Goal: Task Accomplishment & Management: Manage account settings

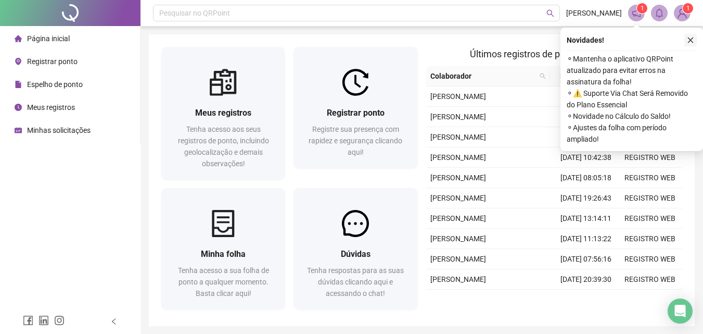
click at [691, 42] on icon "close" at bounding box center [690, 39] width 7 height 7
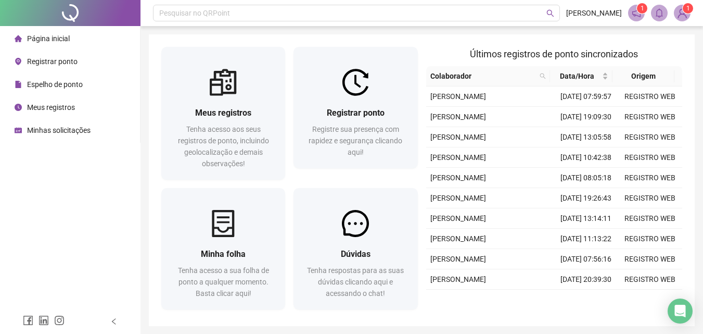
click at [686, 15] on img at bounding box center [683, 13] width 16 height 16
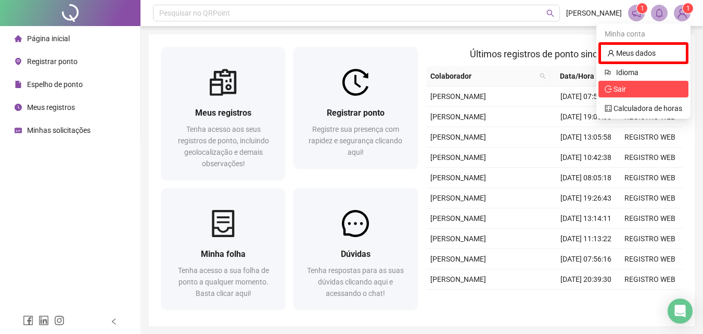
click at [632, 82] on li "Sair" at bounding box center [644, 89] width 90 height 17
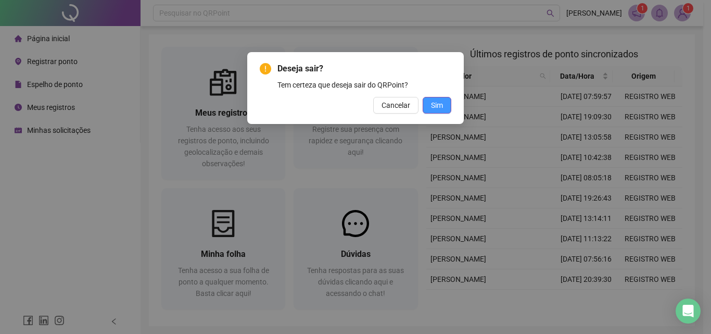
click at [442, 102] on span "Sim" at bounding box center [437, 104] width 12 height 11
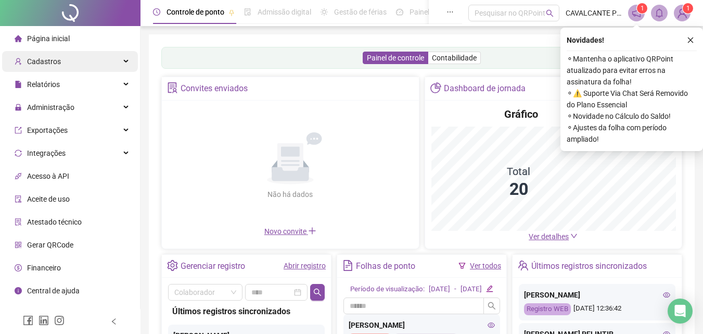
click at [42, 61] on span "Cadastros" at bounding box center [44, 61] width 34 height 8
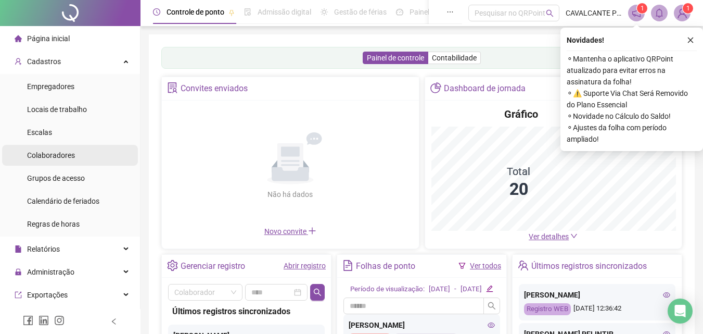
drag, startPoint x: 54, startPoint y: 156, endPoint x: 64, endPoint y: 150, distance: 11.3
click at [56, 156] on span "Colaboradores" at bounding box center [51, 155] width 48 height 8
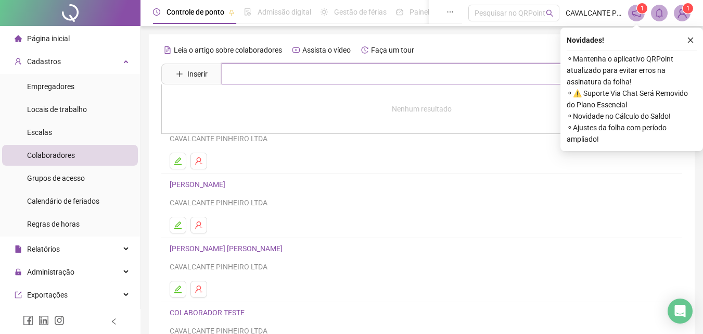
drag, startPoint x: 246, startPoint y: 78, endPoint x: 255, endPoint y: 75, distance: 8.7
click at [249, 77] on input "text" at bounding box center [429, 74] width 415 height 21
type input "*"
type input "****"
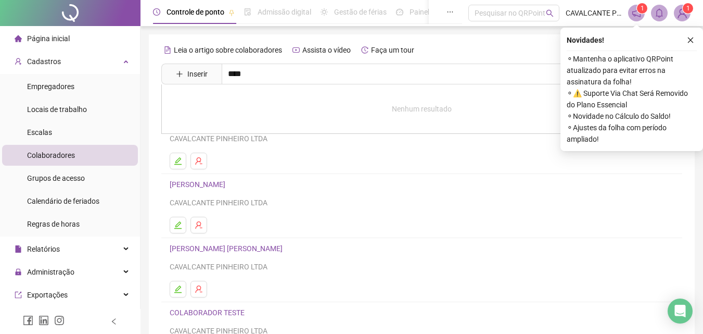
click at [692, 37] on icon "close" at bounding box center [690, 39] width 7 height 7
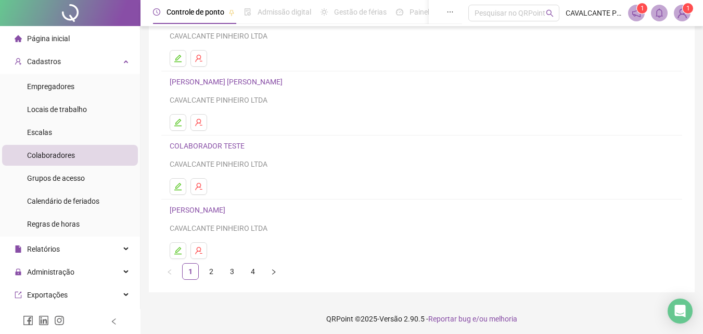
scroll to position [170, 0]
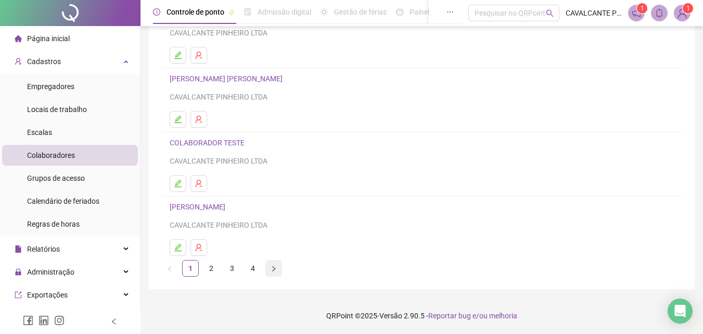
click at [269, 271] on button "button" at bounding box center [274, 268] width 17 height 17
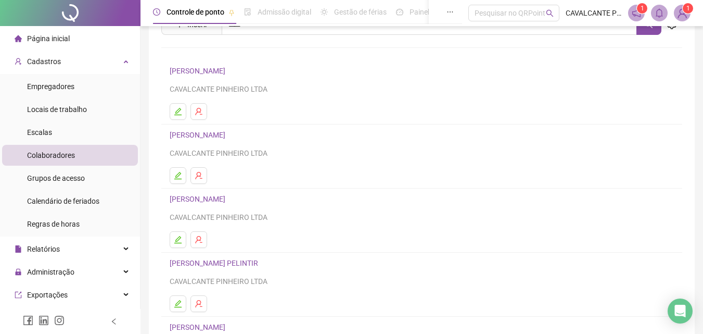
scroll to position [156, 0]
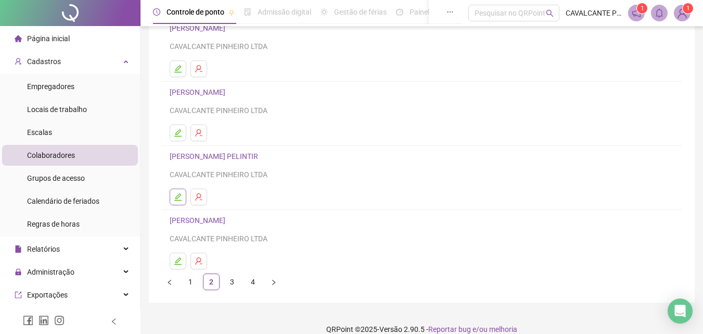
click at [181, 196] on icon "edit" at bounding box center [178, 197] width 8 height 8
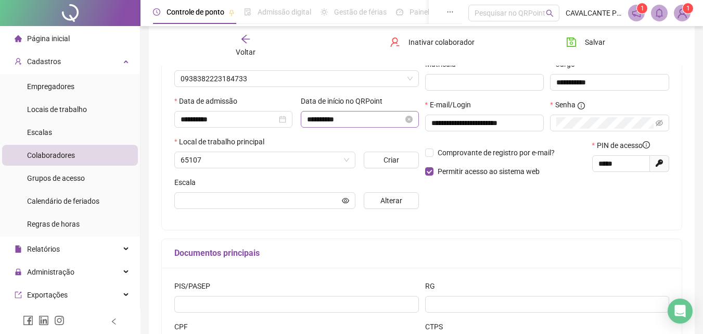
scroll to position [161, 0]
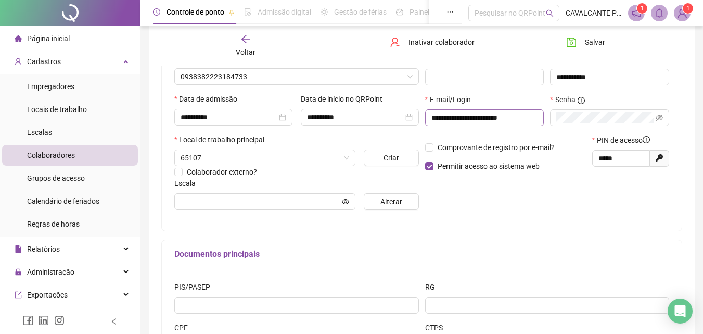
type input "*********"
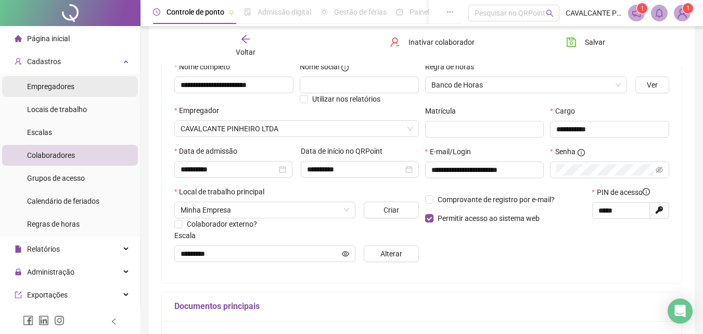
click at [64, 89] on span "Empregadores" at bounding box center [50, 86] width 47 height 8
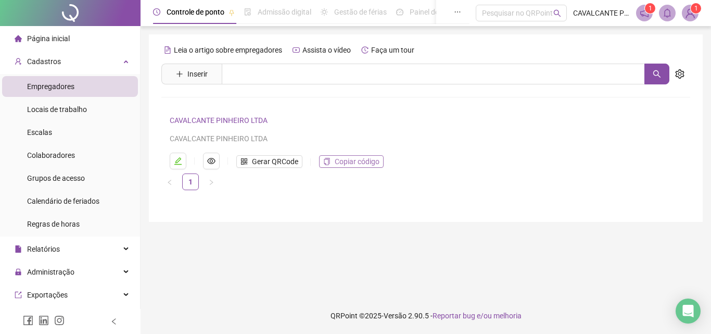
click at [354, 161] on span "Copiar código" at bounding box center [357, 161] width 45 height 11
click at [53, 157] on span "Colaboradores" at bounding box center [51, 155] width 48 height 8
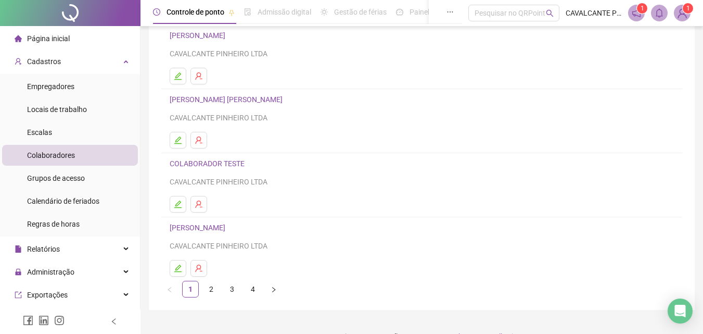
scroll to position [170, 0]
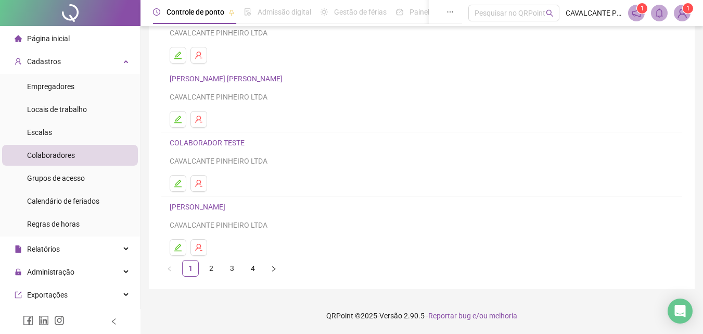
click at [230, 267] on link "3" at bounding box center [232, 268] width 16 height 16
click at [213, 269] on link "2" at bounding box center [212, 268] width 16 height 16
click at [180, 184] on icon "edit" at bounding box center [178, 183] width 8 height 8
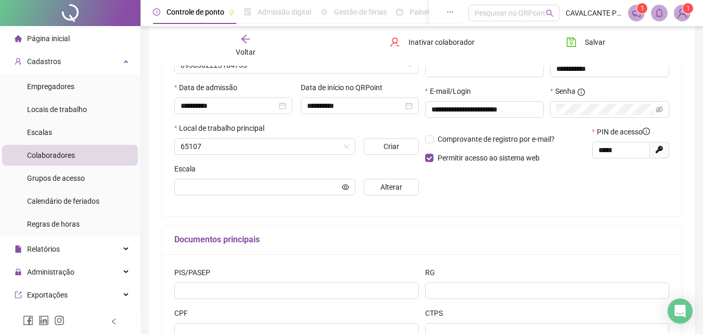
scroll to position [175, 0]
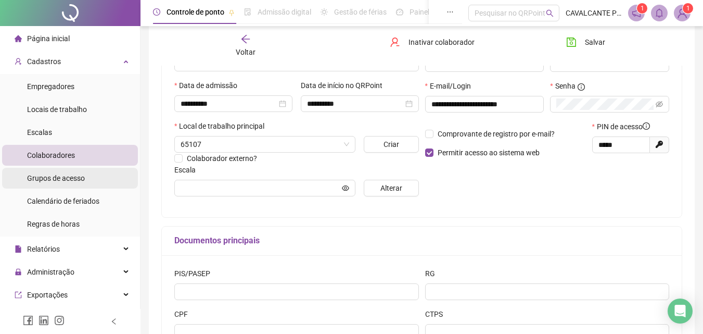
type input "*********"
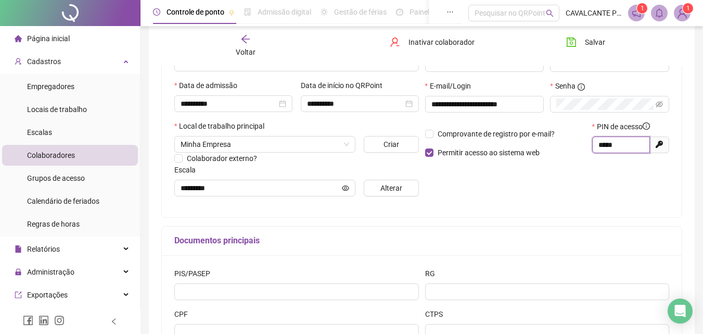
drag, startPoint x: 627, startPoint y: 144, endPoint x: 582, endPoint y: 144, distance: 44.8
click at [582, 144] on div "Comprovante de registro por e-mail? Permitir acesso ao sistema web PIN de acess…" at bounding box center [547, 143] width 251 height 45
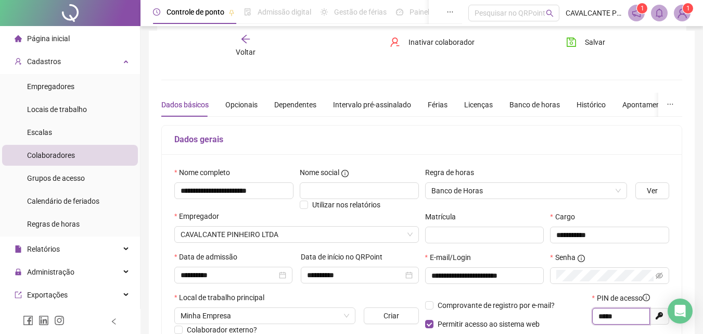
scroll to position [0, 0]
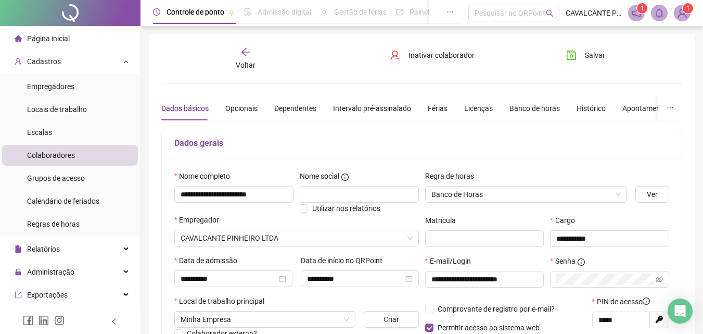
click at [243, 61] on span "Voltar" at bounding box center [246, 65] width 20 height 8
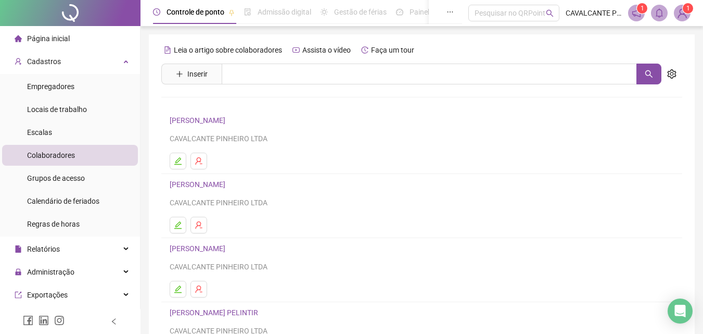
click at [54, 50] on ul "Página inicial Cadastros Empregadores Locais de trabalho Escalas Colaboradores …" at bounding box center [70, 258] width 141 height 464
drag, startPoint x: 55, startPoint y: 62, endPoint x: 72, endPoint y: 67, distance: 18.5
click at [61, 66] on div "Cadastros" at bounding box center [70, 61] width 136 height 21
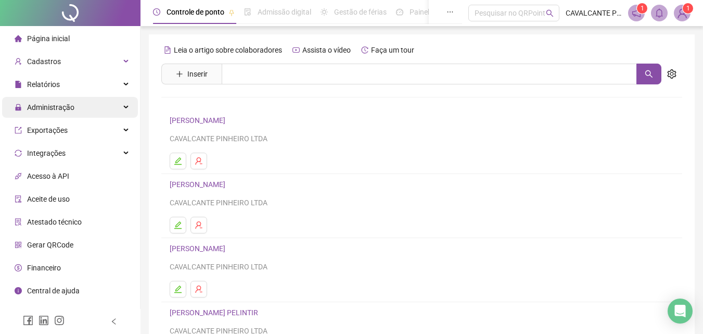
click at [53, 107] on span "Administração" at bounding box center [50, 107] width 47 height 8
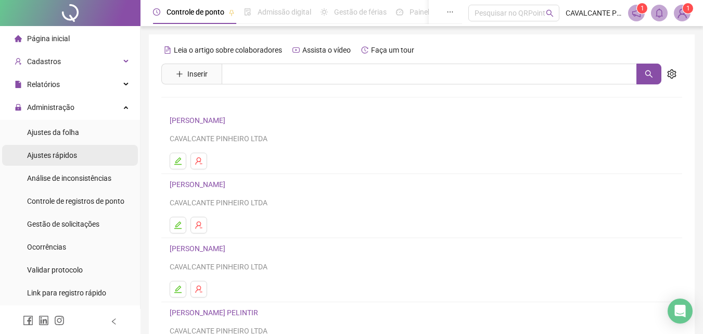
drag, startPoint x: 66, startPoint y: 132, endPoint x: 97, endPoint y: 145, distance: 33.8
click at [65, 132] on span "Ajustes da folha" at bounding box center [53, 132] width 52 height 8
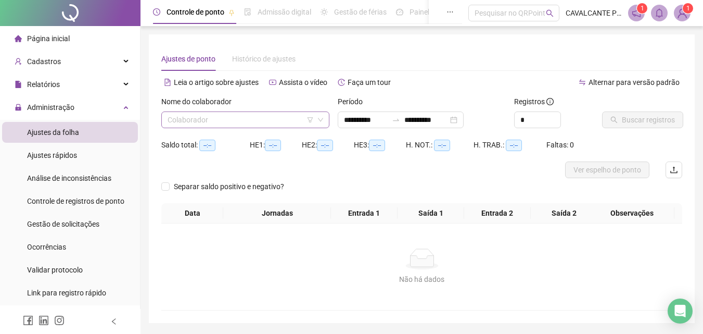
click at [224, 118] on input "search" at bounding box center [241, 120] width 146 height 16
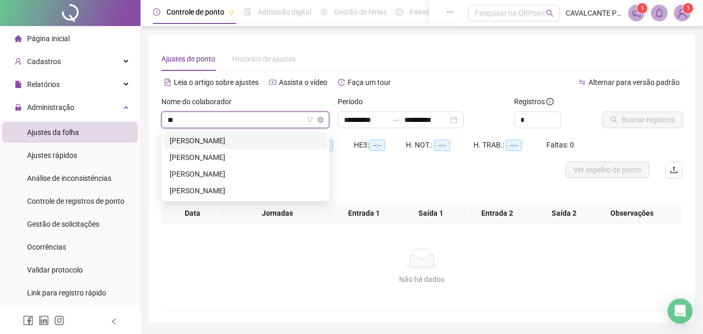
type input "***"
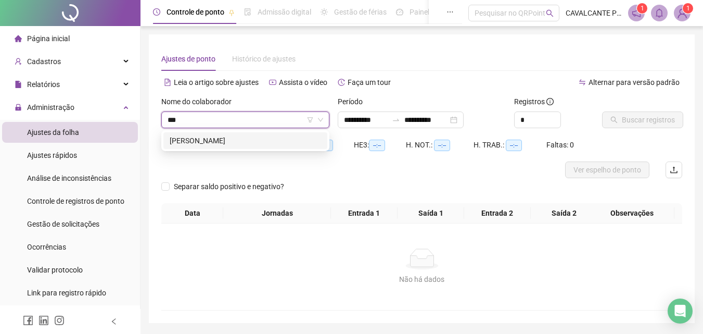
click at [215, 142] on div "MAYARA DA SILVA PEREIRA" at bounding box center [246, 140] width 152 height 11
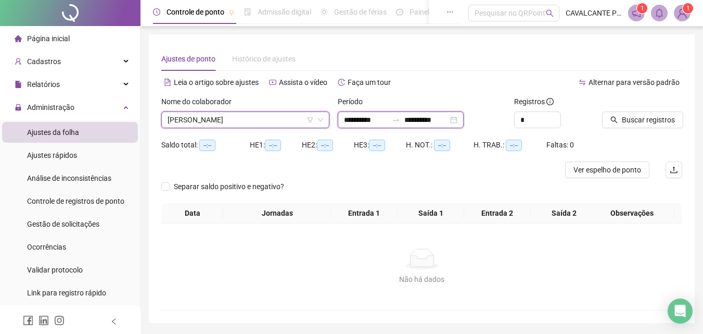
click at [385, 122] on input "**********" at bounding box center [366, 119] width 44 height 11
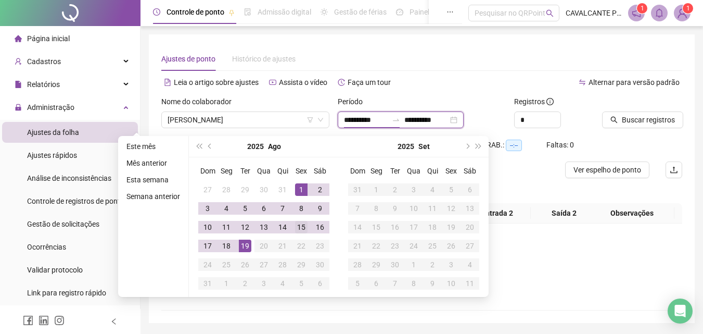
type input "**********"
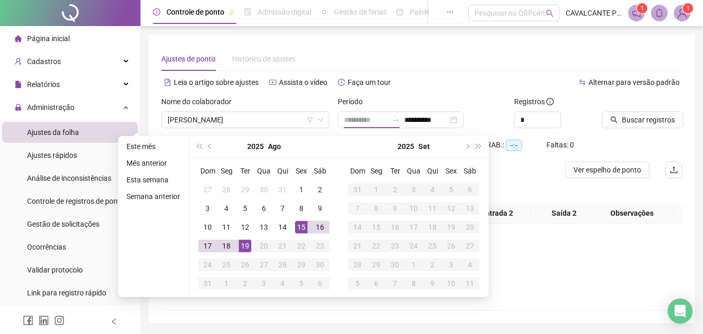
click at [303, 230] on div "15" at bounding box center [301, 227] width 12 height 12
click at [303, 228] on div "15" at bounding box center [301, 227] width 12 height 12
type input "**********"
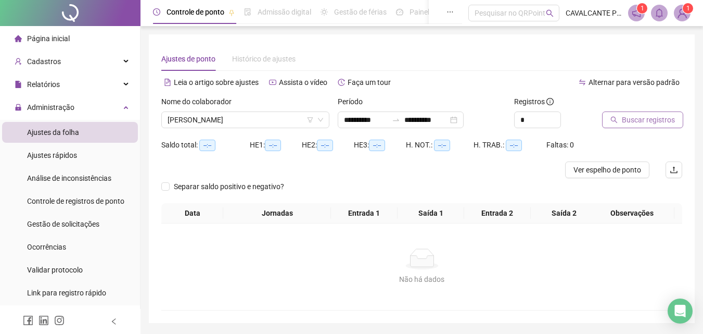
click at [644, 121] on span "Buscar registros" at bounding box center [648, 119] width 53 height 11
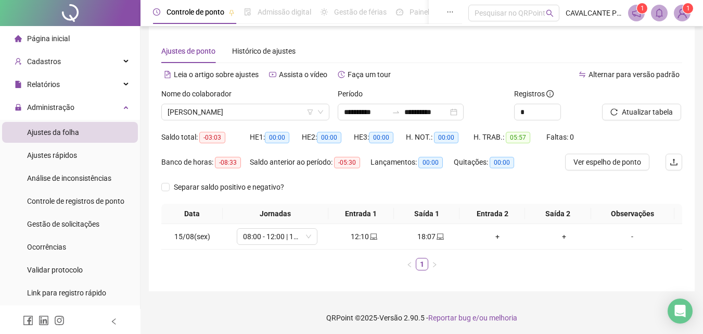
scroll to position [10, 0]
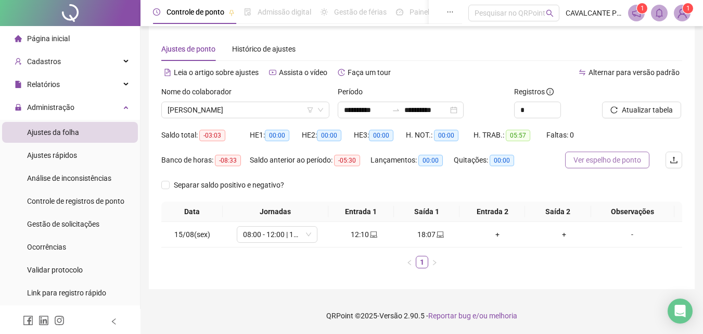
click at [620, 159] on span "Ver espelho de ponto" at bounding box center [608, 159] width 68 height 11
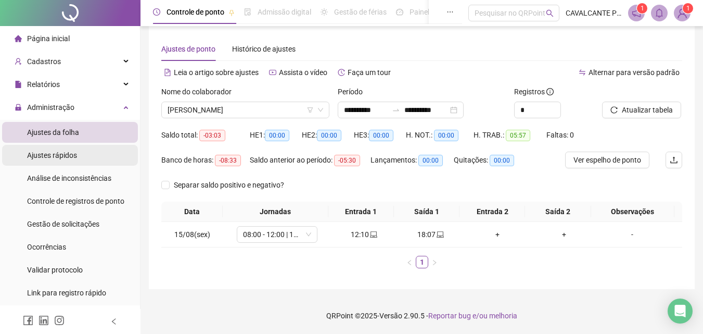
click at [49, 155] on span "Ajustes rápidos" at bounding box center [52, 155] width 50 height 8
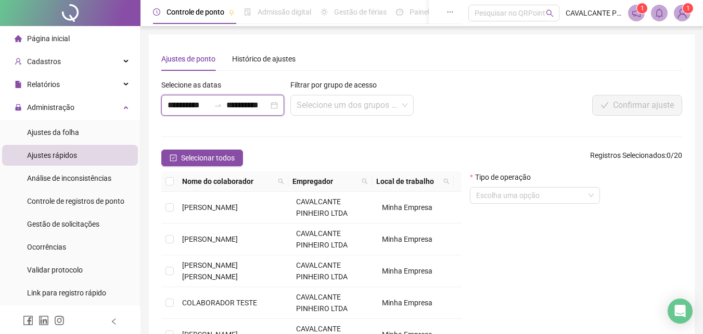
click at [199, 106] on input "**********" at bounding box center [189, 105] width 42 height 12
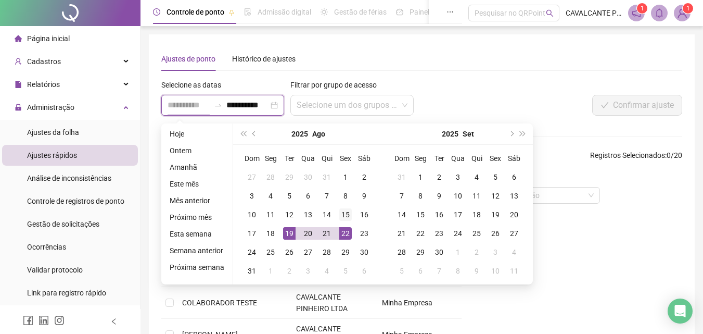
type input "**********"
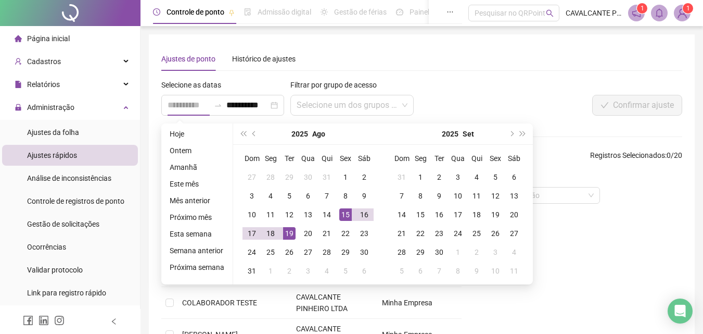
click at [342, 217] on div "15" at bounding box center [345, 214] width 12 height 12
type input "**********"
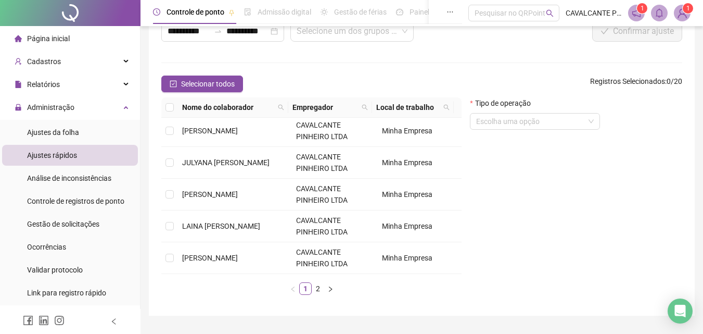
scroll to position [100, 0]
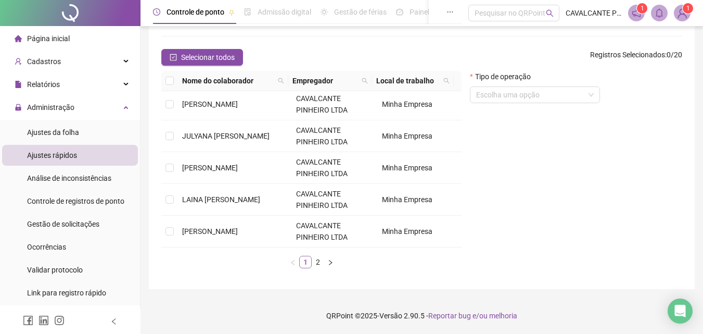
drag, startPoint x: 316, startPoint y: 262, endPoint x: 299, endPoint y: 260, distance: 16.9
click at [316, 262] on link "2" at bounding box center [317, 261] width 11 height 11
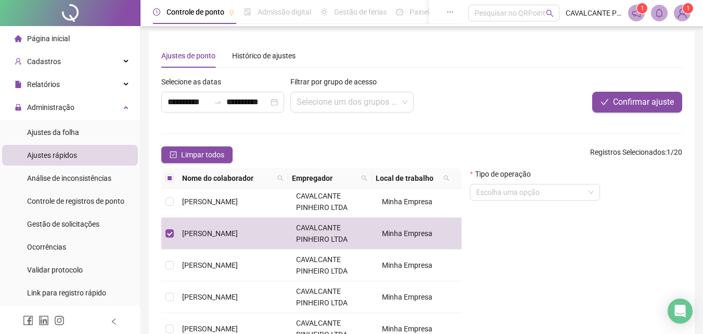
scroll to position [0, 0]
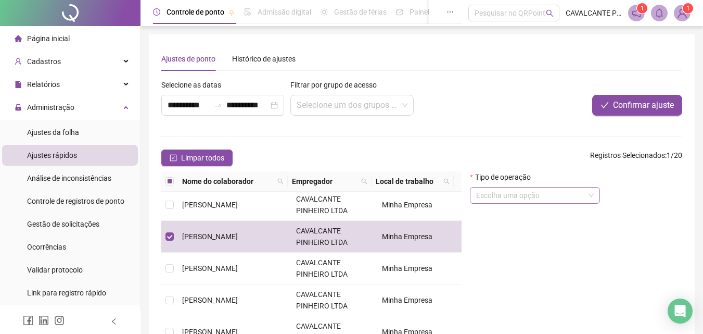
click at [540, 197] on input "search" at bounding box center [530, 195] width 108 height 16
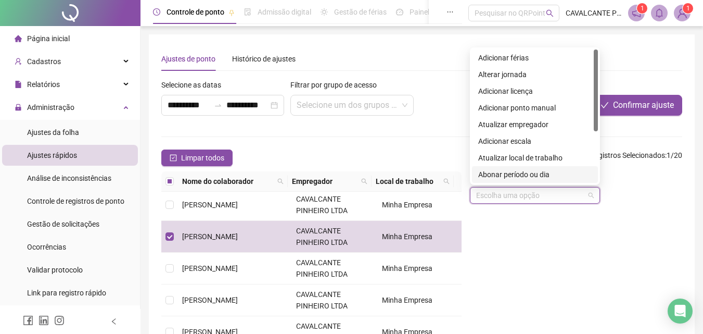
click at [529, 176] on div "Abonar período ou dia" at bounding box center [535, 174] width 114 height 11
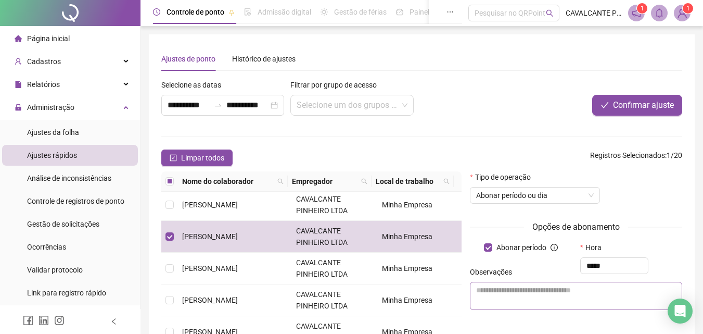
type input "*****"
click at [546, 286] on textarea at bounding box center [576, 296] width 212 height 28
type textarea "*"
type textarea "**********"
click at [648, 102] on span "Confirmar ajuste" at bounding box center [643, 105] width 61 height 12
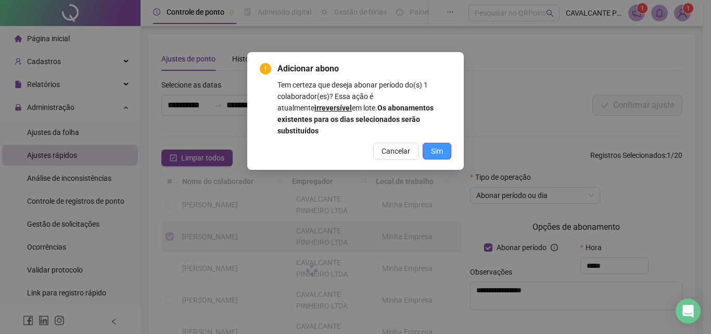
click at [440, 145] on span "Sim" at bounding box center [437, 150] width 12 height 11
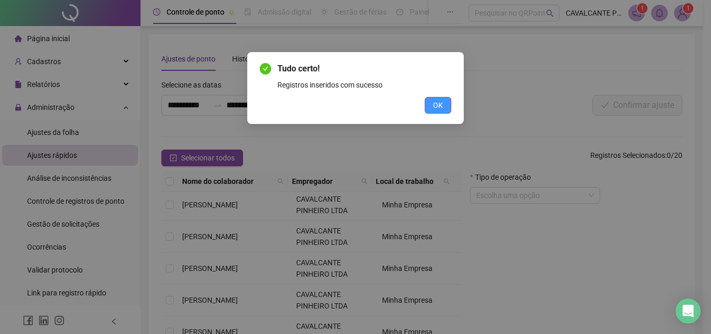
click at [434, 102] on span "OK" at bounding box center [438, 104] width 10 height 11
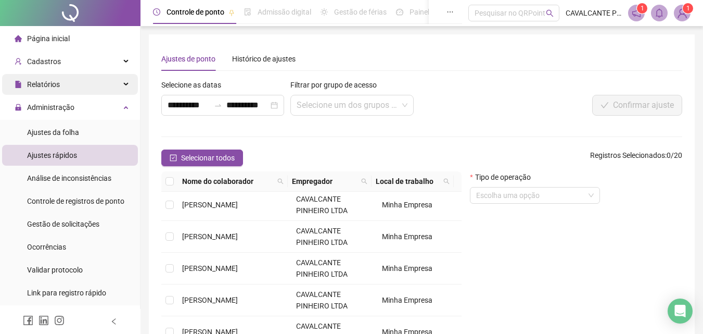
click at [53, 86] on span "Relatórios" at bounding box center [43, 84] width 33 height 8
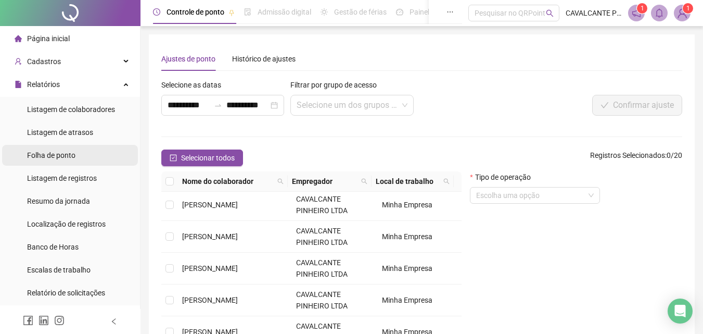
click at [52, 156] on span "Folha de ponto" at bounding box center [51, 155] width 48 height 8
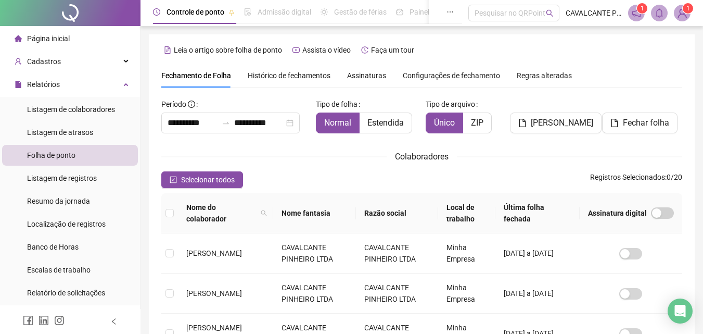
scroll to position [46, 0]
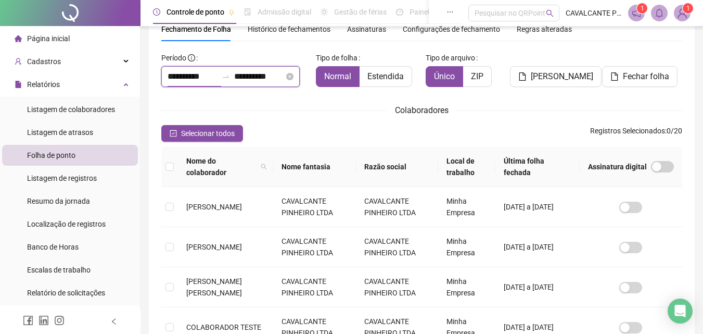
click at [211, 79] on input "**********" at bounding box center [193, 76] width 50 height 12
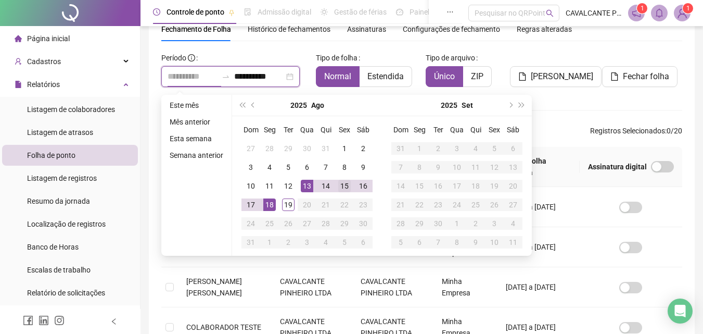
type input "**********"
click at [346, 183] on div "15" at bounding box center [344, 186] width 12 height 12
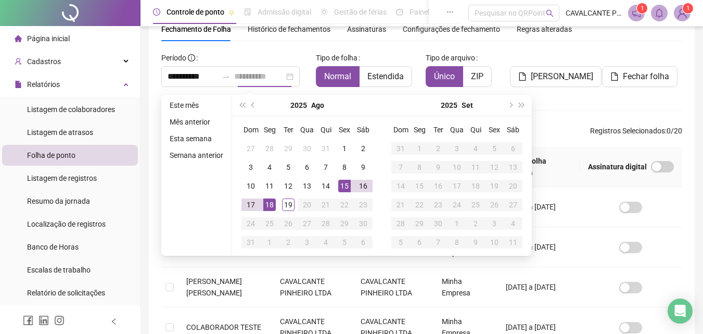
click at [346, 183] on div "15" at bounding box center [344, 186] width 12 height 12
type input "**********"
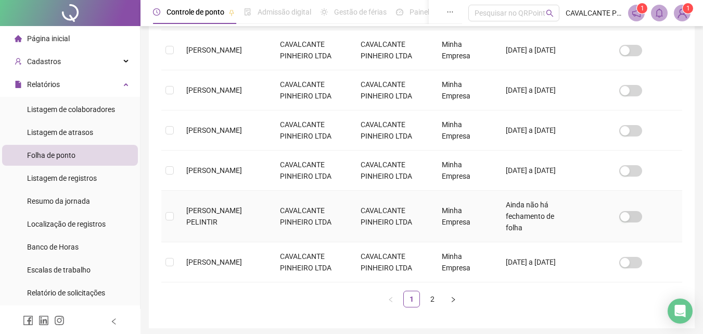
scroll to position [402, 0]
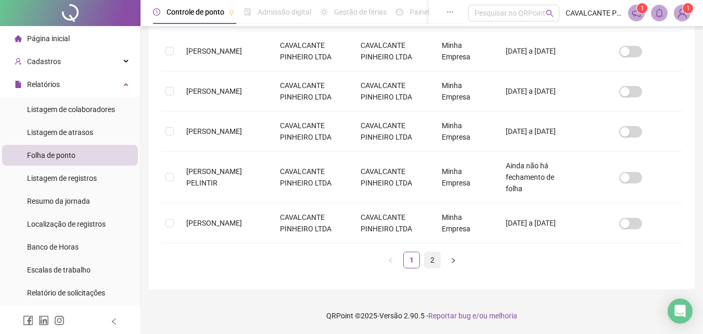
click at [432, 261] on link "2" at bounding box center [433, 260] width 16 height 16
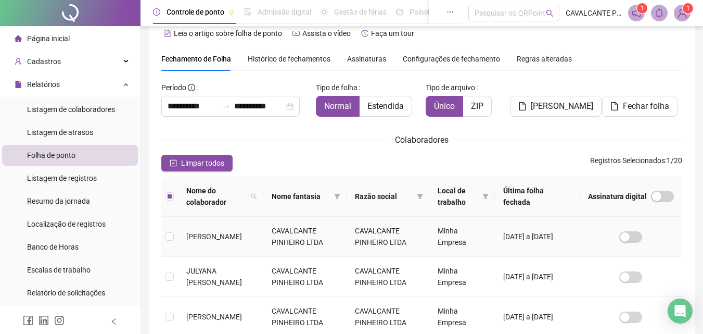
scroll to position [0, 0]
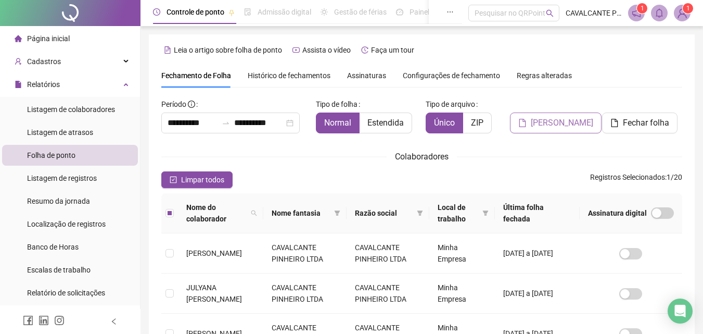
click at [563, 128] on span "[PERSON_NAME]" at bounding box center [562, 123] width 62 height 12
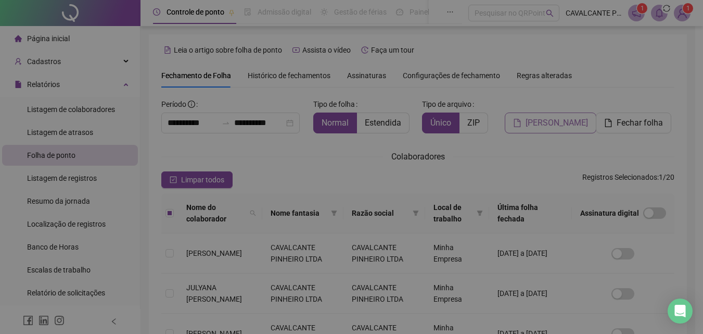
scroll to position [46, 0]
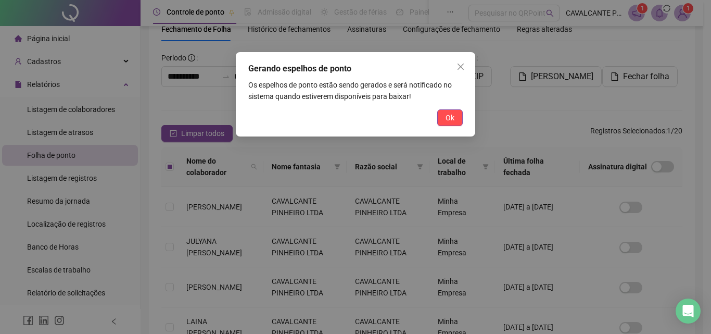
click at [444, 118] on button "Ok" at bounding box center [450, 117] width 26 height 17
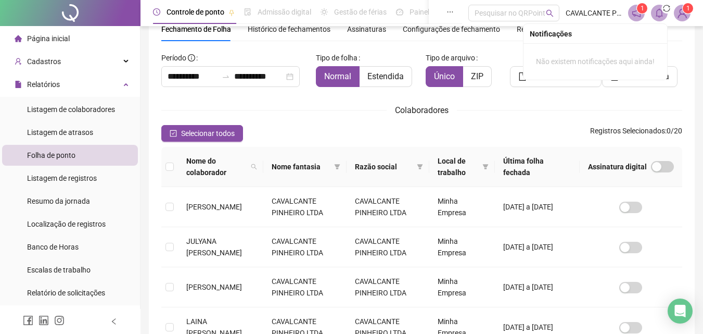
click at [658, 16] on icon "bell" at bounding box center [659, 12] width 7 height 9
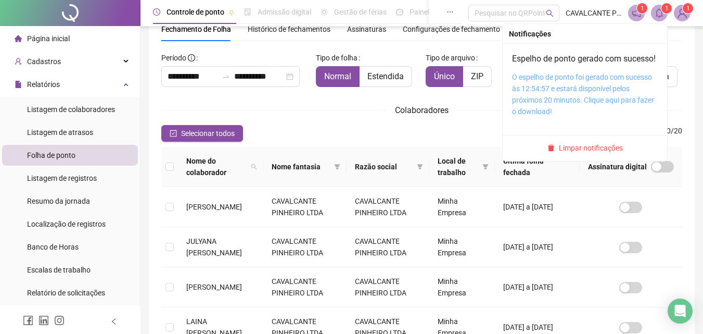
click at [568, 97] on link "O espelho de ponto foi gerado com sucesso às 12:54:57 e estará disponível pelos…" at bounding box center [583, 94] width 142 height 43
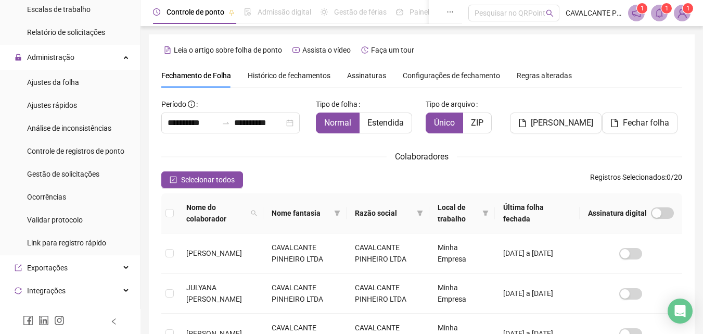
scroll to position [0, 0]
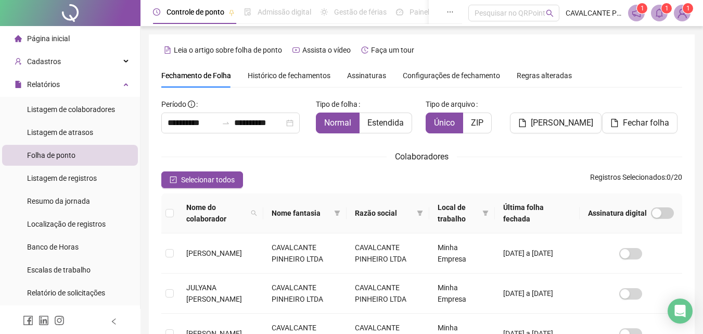
click at [661, 13] on icon "bell" at bounding box center [659, 12] width 9 height 9
click at [634, 12] on icon "notification" at bounding box center [636, 12] width 9 height 9
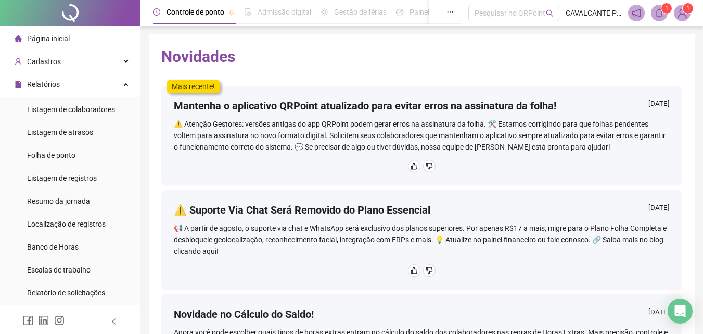
scroll to position [52, 0]
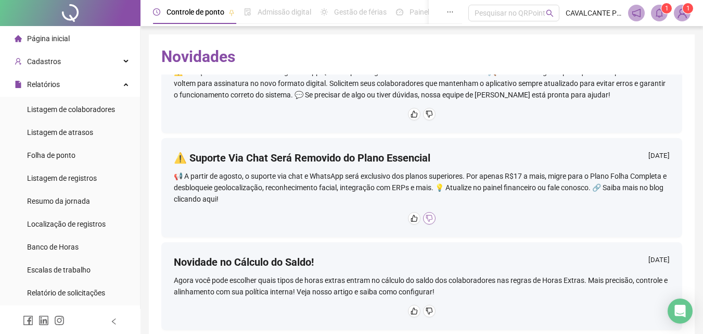
click at [426, 219] on icon "dislike" at bounding box center [429, 218] width 7 height 7
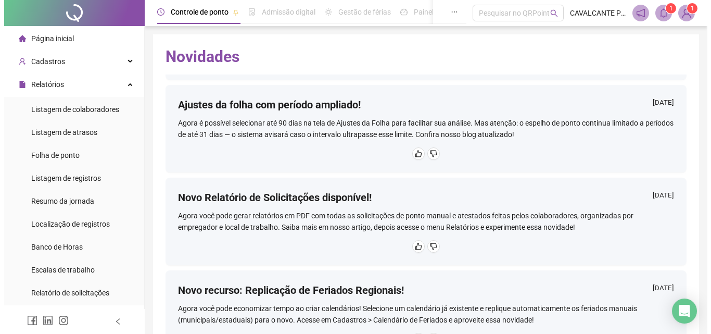
scroll to position [312, 0]
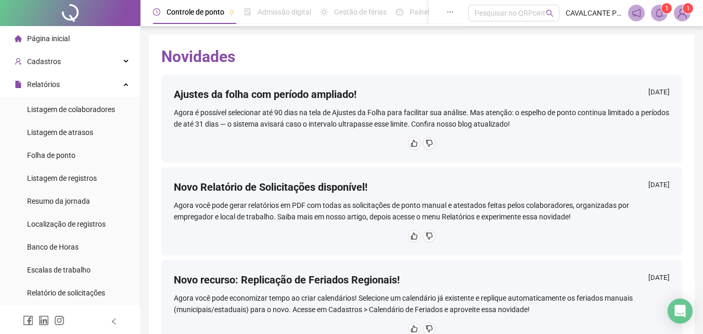
click at [682, 11] on img at bounding box center [683, 13] width 16 height 16
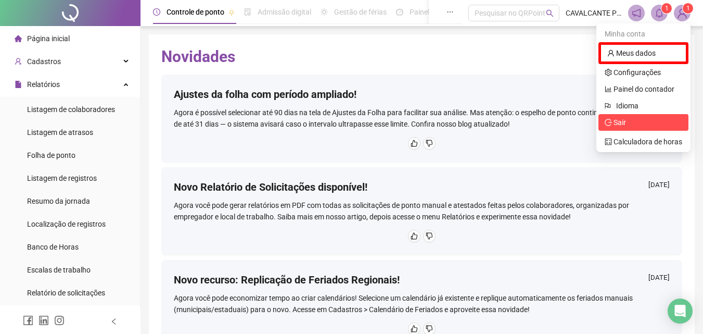
click at [623, 119] on span "Sair" at bounding box center [620, 122] width 12 height 8
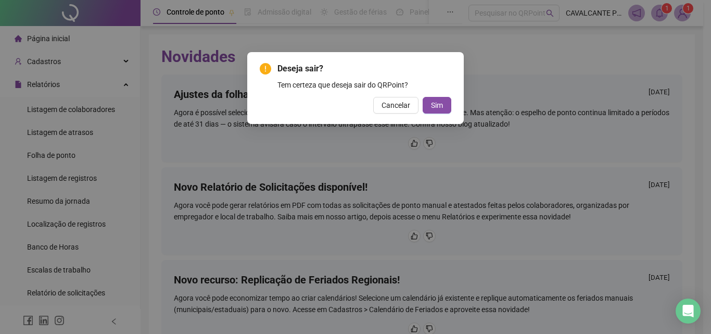
click at [452, 108] on div "Deseja sair? Tem certeza que deseja sair do QRPoint? Cancelar Sim" at bounding box center [355, 88] width 217 height 72
click at [439, 109] on span "Sim" at bounding box center [437, 104] width 12 height 11
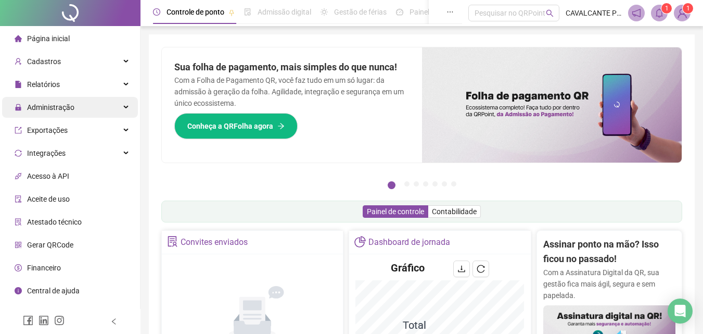
click at [55, 107] on span "Administração" at bounding box center [50, 107] width 47 height 8
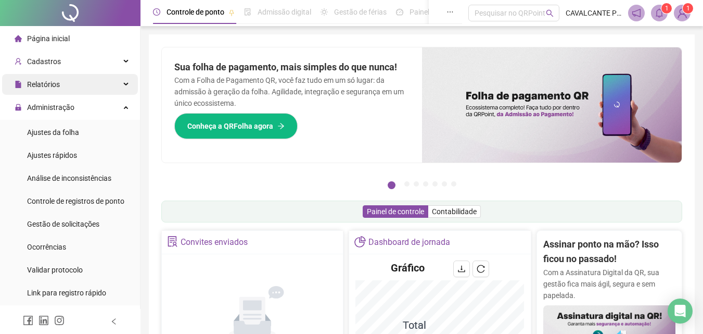
click at [49, 88] on span "Relatórios" at bounding box center [43, 84] width 33 height 8
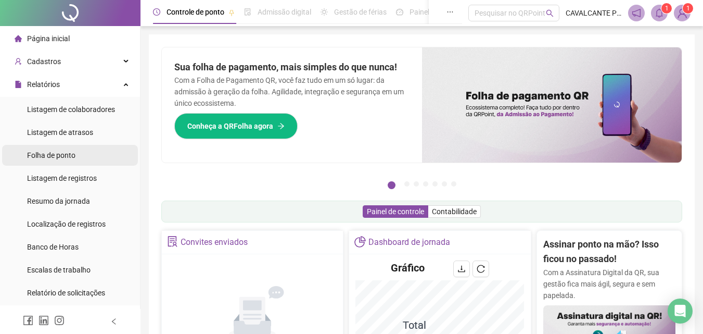
click at [61, 156] on span "Folha de ponto" at bounding box center [51, 155] width 48 height 8
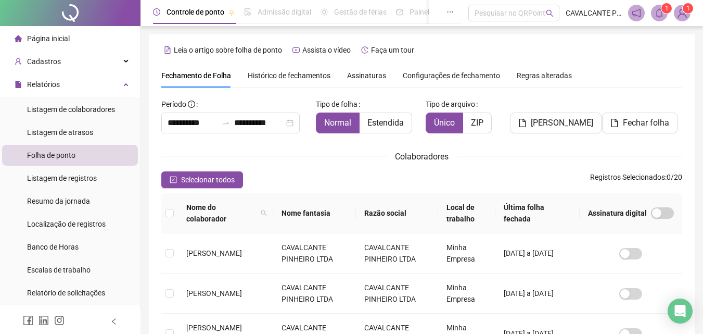
scroll to position [46, 0]
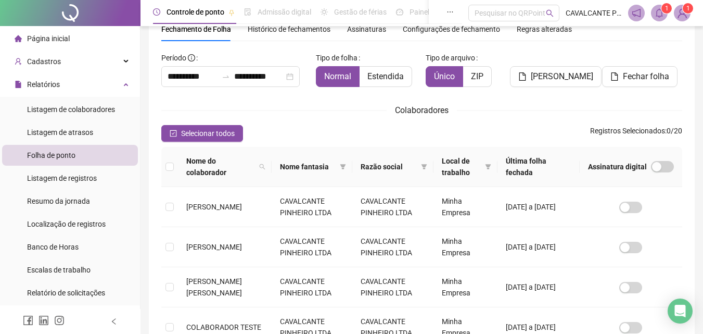
click at [307, 125] on div "Selecionar todos Registros Selecionados : 0 / 20" at bounding box center [421, 133] width 521 height 17
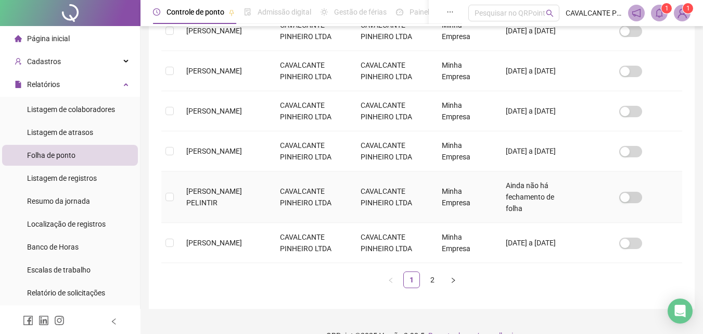
scroll to position [402, 0]
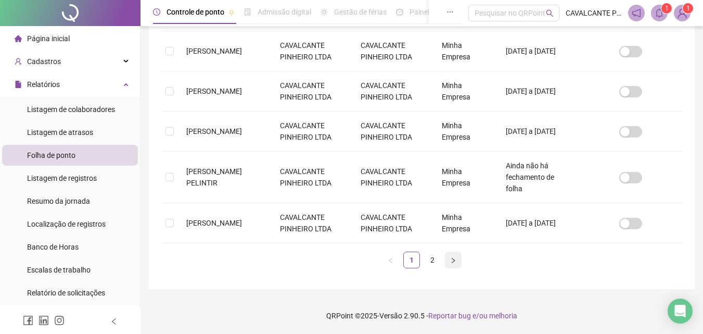
click at [454, 260] on icon "right" at bounding box center [453, 260] width 3 height 5
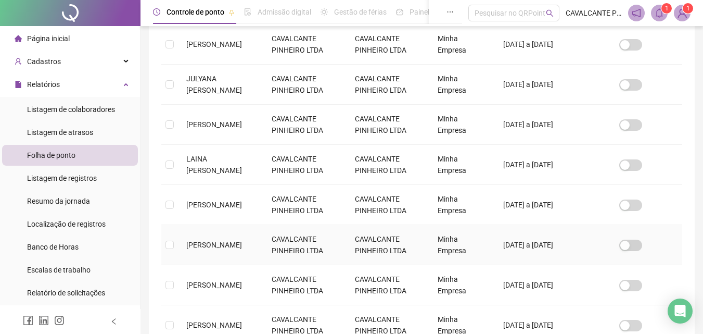
scroll to position [255, 0]
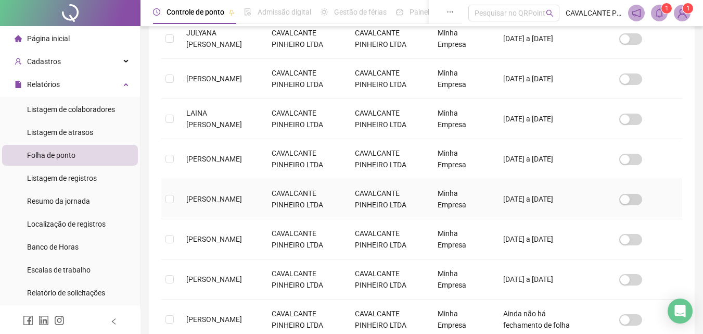
click at [174, 199] on td at bounding box center [169, 199] width 17 height 40
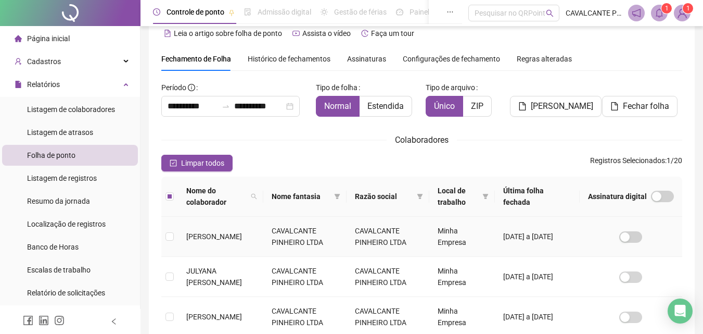
scroll to position [0, 0]
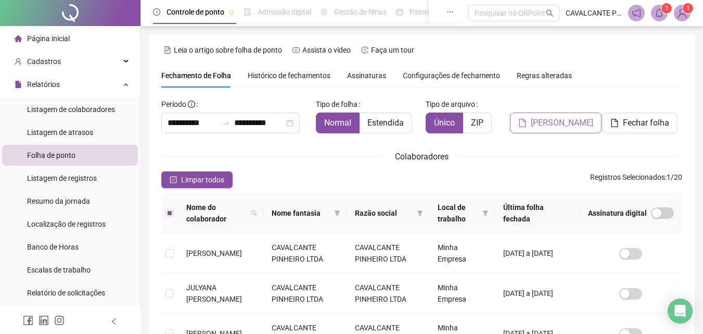
click at [556, 122] on span "[PERSON_NAME]" at bounding box center [562, 123] width 62 height 12
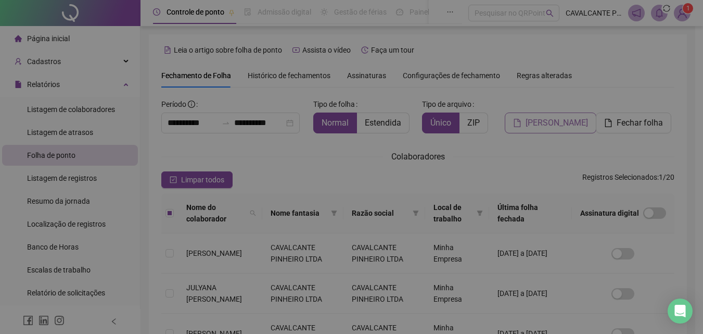
scroll to position [46, 0]
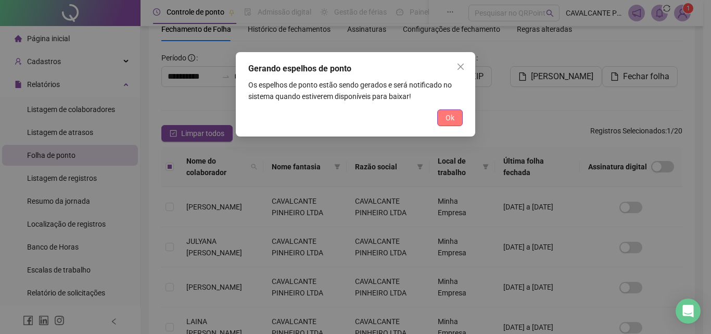
click at [458, 119] on button "Ok" at bounding box center [450, 117] width 26 height 17
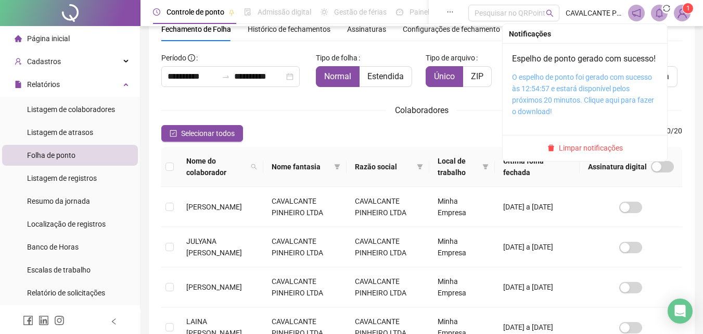
click at [554, 90] on link "O espelho de ponto foi gerado com sucesso às 12:54:57 e estará disponível pelos…" at bounding box center [583, 94] width 142 height 43
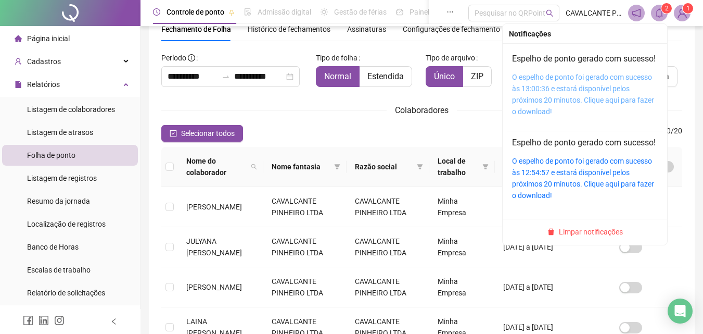
click at [585, 92] on link "O espelho de ponto foi gerado com sucesso às 13:00:36 e estará disponível pelos…" at bounding box center [583, 94] width 142 height 43
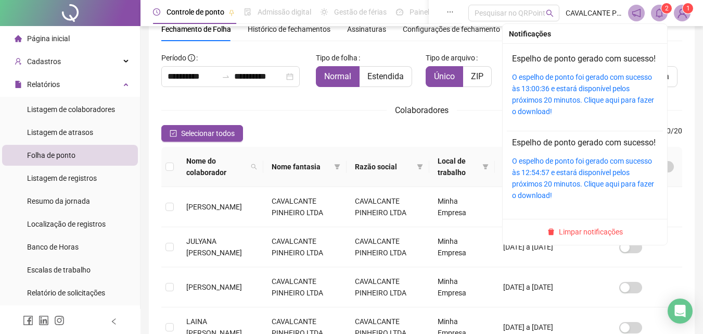
click at [663, 15] on icon "bell" at bounding box center [659, 12] width 9 height 9
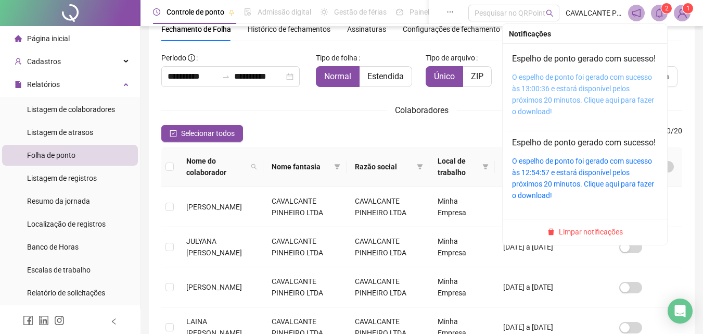
click at [529, 100] on link "O espelho de ponto foi gerado com sucesso às 13:00:36 e estará disponível pelos…" at bounding box center [583, 94] width 142 height 43
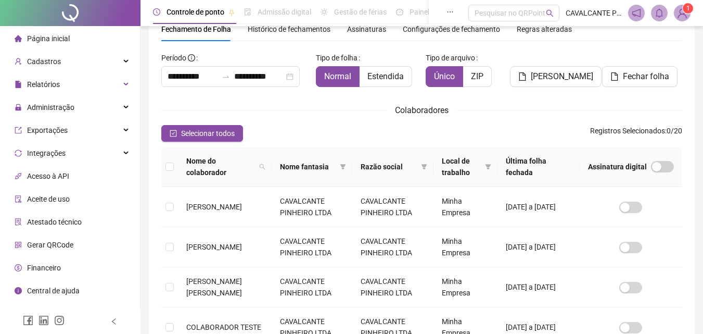
scroll to position [46, 0]
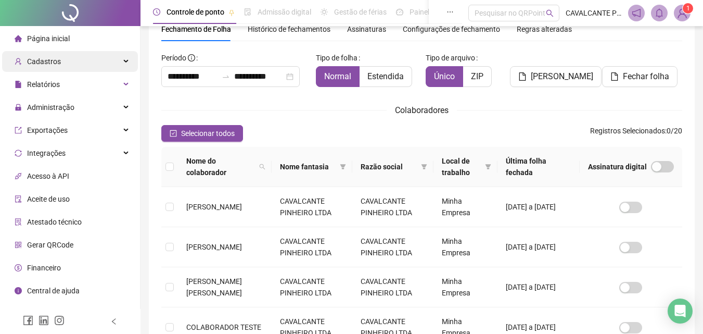
click at [38, 63] on span "Cadastros" at bounding box center [44, 61] width 34 height 8
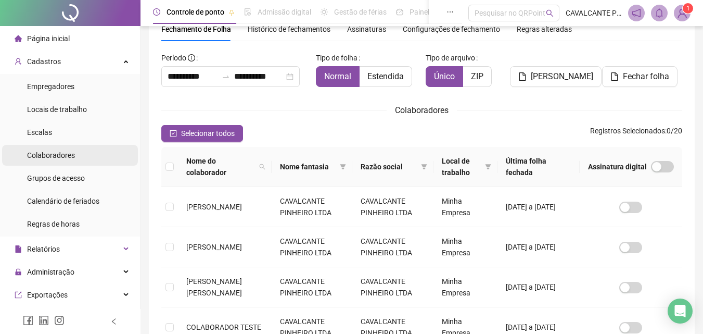
click at [57, 152] on span "Colaboradores" at bounding box center [51, 155] width 48 height 8
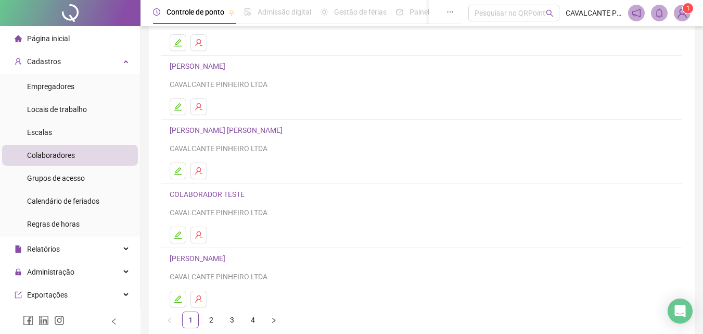
scroll to position [170, 0]
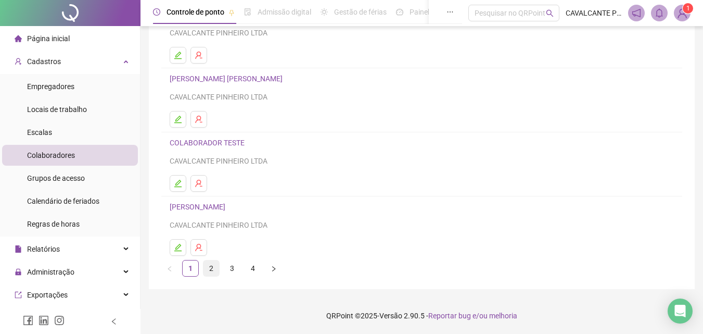
click at [213, 271] on link "2" at bounding box center [212, 268] width 16 height 16
click at [233, 266] on link "3" at bounding box center [232, 268] width 16 height 16
click at [255, 269] on link "4" at bounding box center [253, 268] width 16 height 16
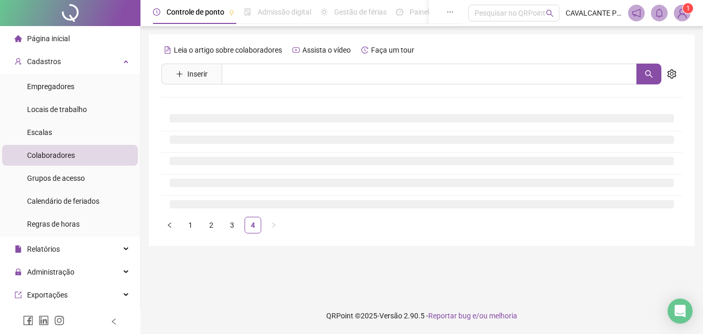
scroll to position [0, 0]
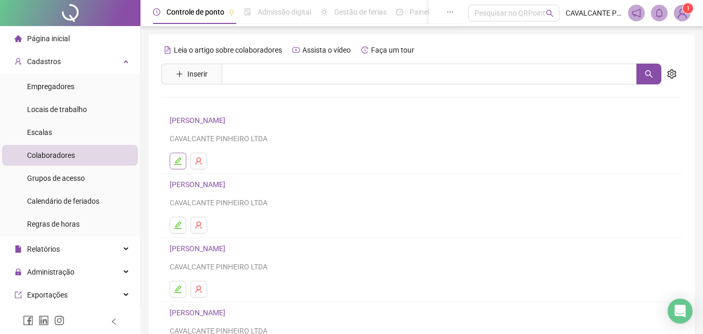
click at [175, 162] on icon "edit" at bounding box center [178, 161] width 8 height 8
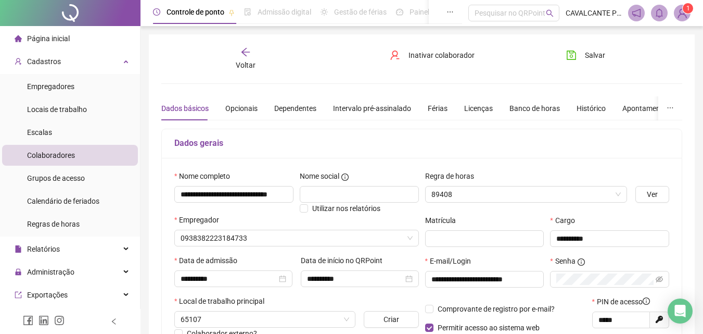
type input "**********"
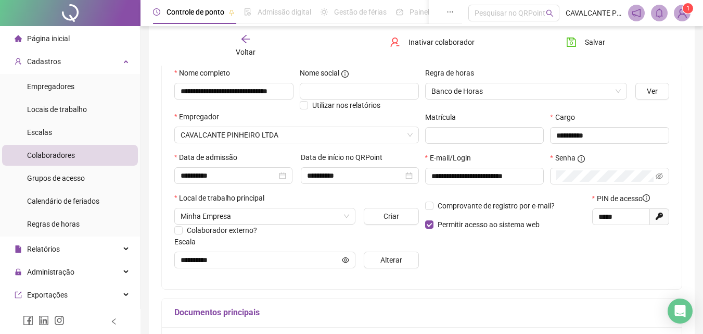
scroll to position [104, 0]
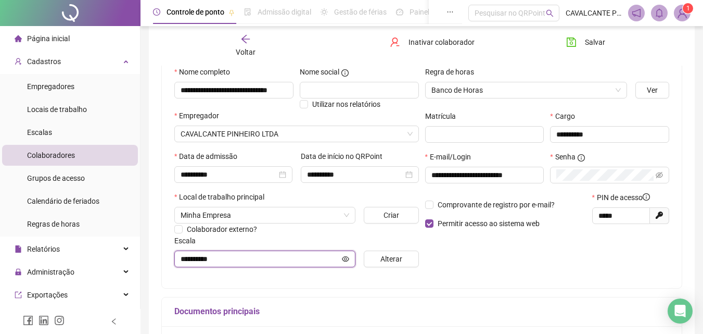
drag, startPoint x: 288, startPoint y: 254, endPoint x: 297, endPoint y: 253, distance: 8.9
click at [293, 254] on input "**********" at bounding box center [260, 258] width 159 height 11
click at [394, 262] on span "Alterar" at bounding box center [392, 258] width 22 height 11
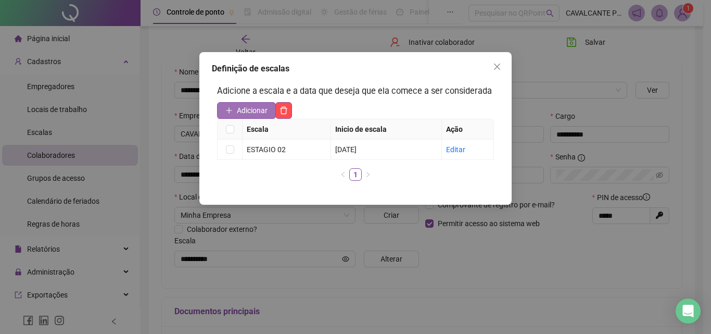
click at [238, 112] on span "Adicionar" at bounding box center [252, 110] width 31 height 11
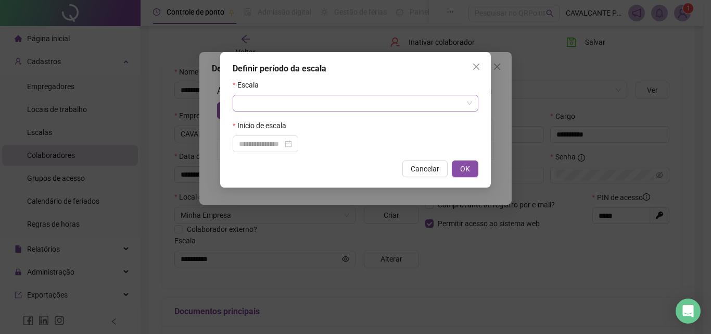
click at [284, 106] on input "search" at bounding box center [351, 103] width 224 height 16
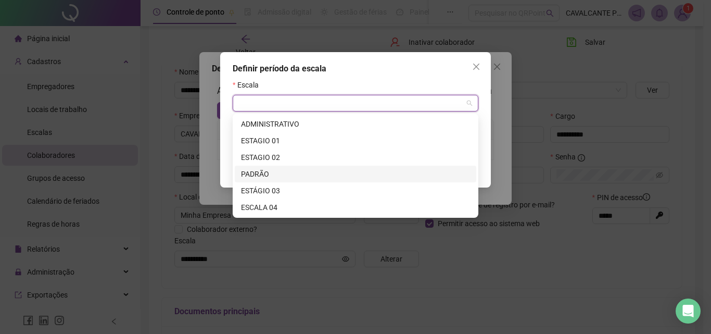
click at [273, 169] on div "PADRÃO" at bounding box center [355, 173] width 229 height 11
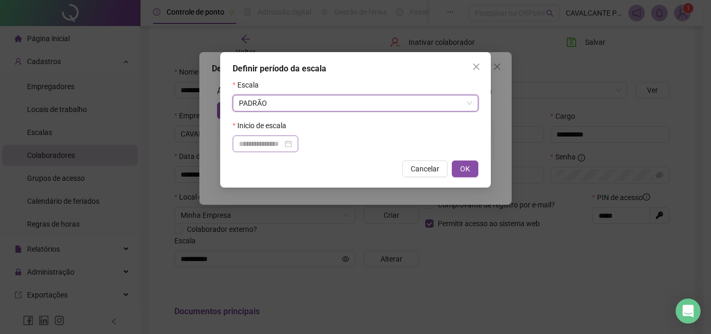
click at [292, 145] on div at bounding box center [265, 143] width 53 height 11
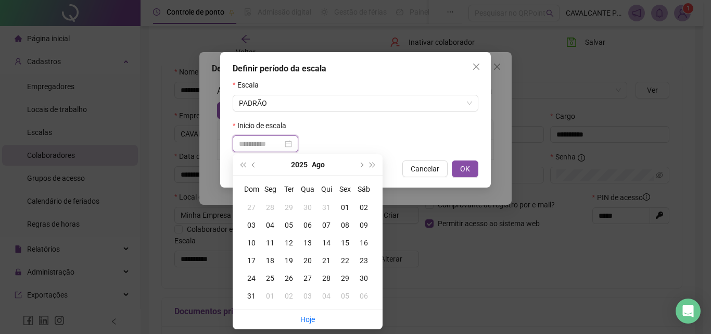
type input "**********"
click at [310, 241] on div "13" at bounding box center [307, 242] width 19 height 11
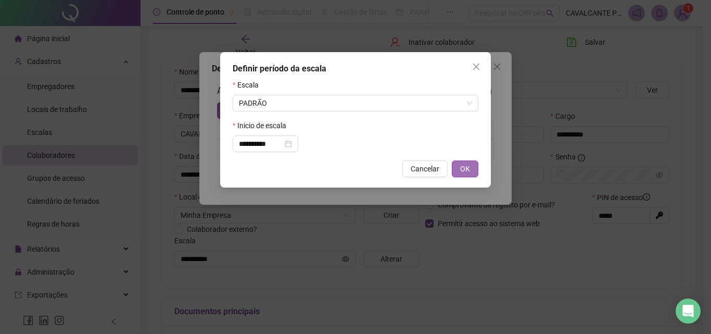
click at [464, 167] on span "OK" at bounding box center [465, 168] width 10 height 11
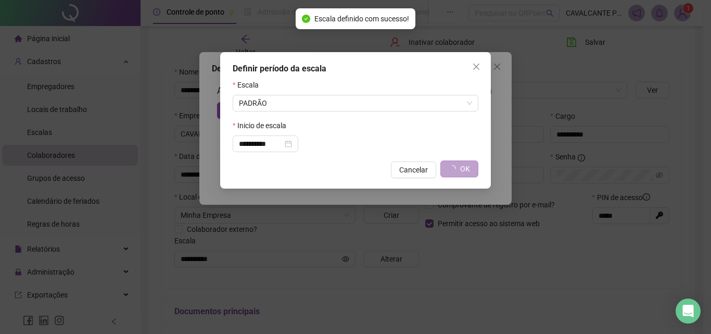
type input "******"
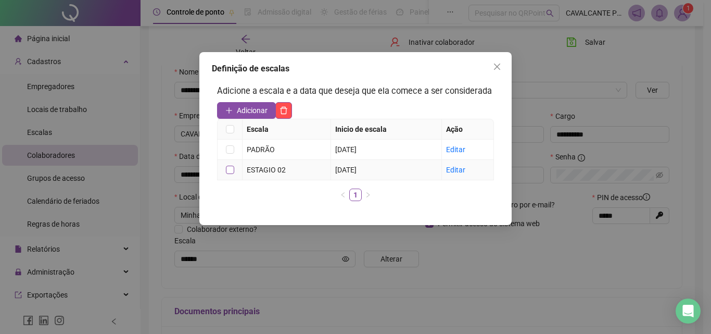
click at [233, 174] on label at bounding box center [230, 169] width 8 height 11
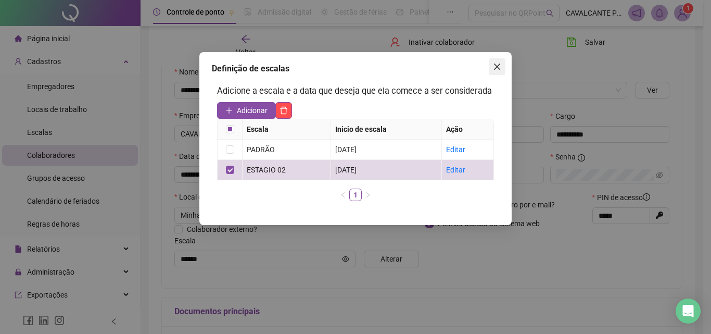
click at [493, 66] on span "Close" at bounding box center [497, 66] width 17 height 8
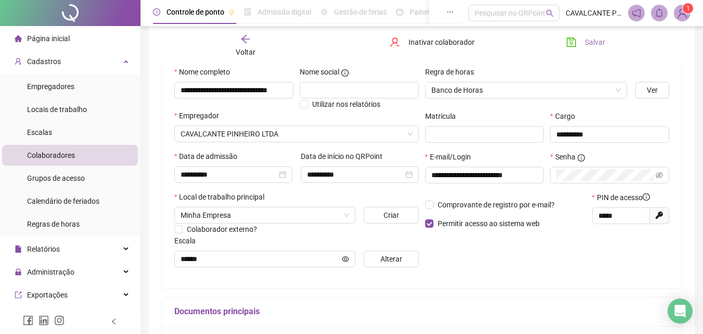
click at [583, 40] on button "Salvar" at bounding box center [586, 42] width 55 height 17
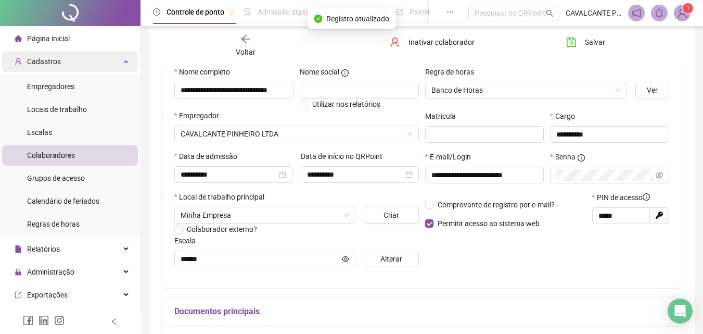
click at [62, 66] on div "Cadastros" at bounding box center [70, 61] width 136 height 21
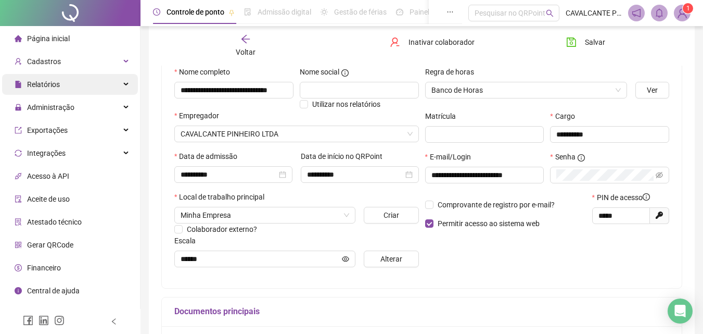
click at [50, 84] on span "Relatórios" at bounding box center [43, 84] width 33 height 8
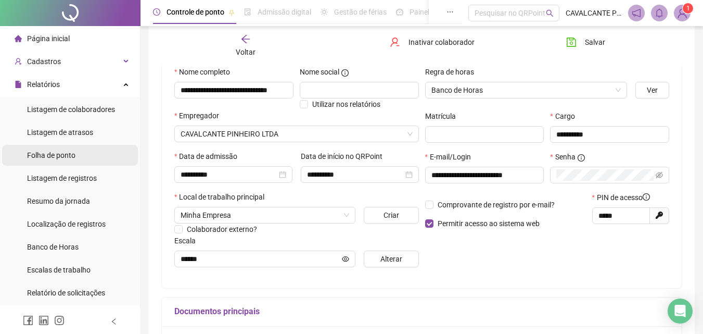
click at [73, 155] on span "Folha de ponto" at bounding box center [51, 155] width 48 height 8
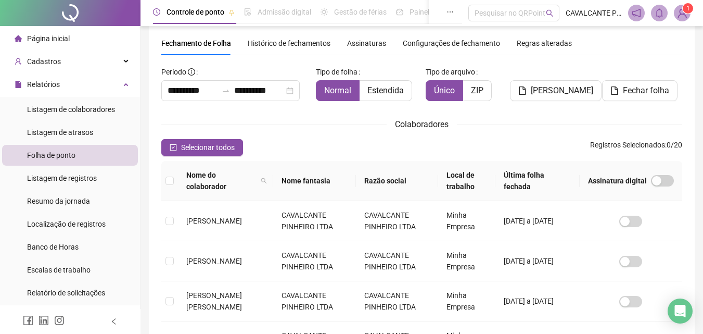
scroll to position [46, 0]
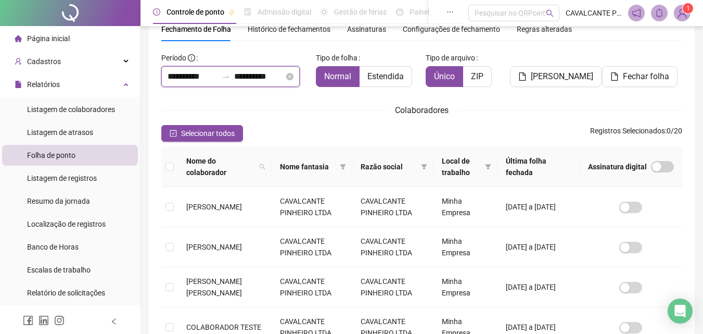
click at [213, 77] on input "**********" at bounding box center [193, 76] width 50 height 12
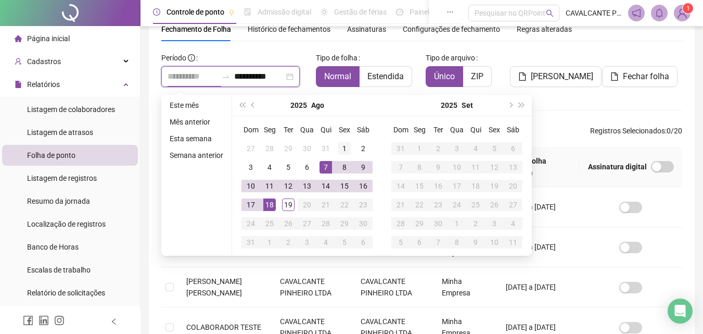
type input "**********"
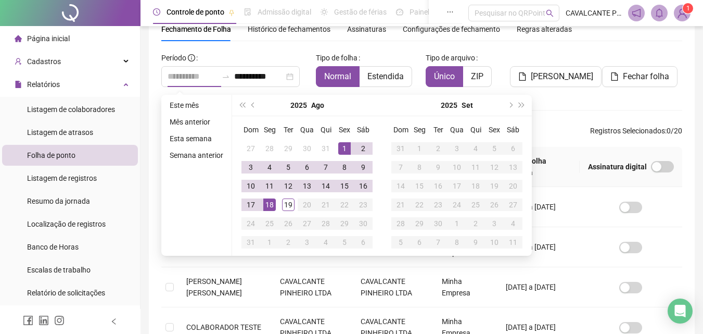
click at [341, 149] on div "1" at bounding box center [344, 148] width 12 height 12
type input "**********"
click at [266, 206] on div "18" at bounding box center [269, 204] width 12 height 12
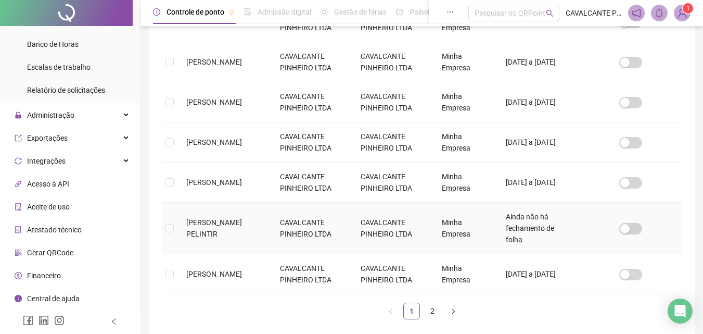
scroll to position [402, 0]
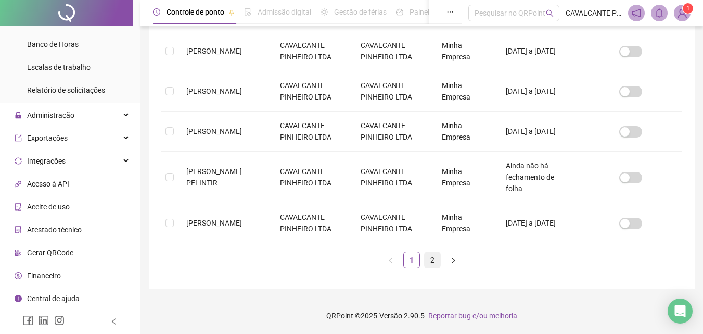
click at [434, 258] on link "2" at bounding box center [433, 260] width 16 height 16
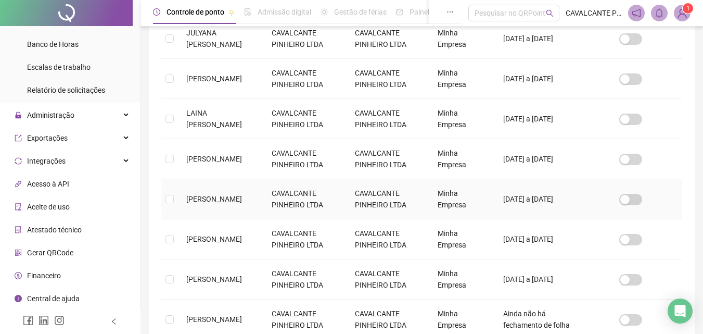
scroll to position [46, 0]
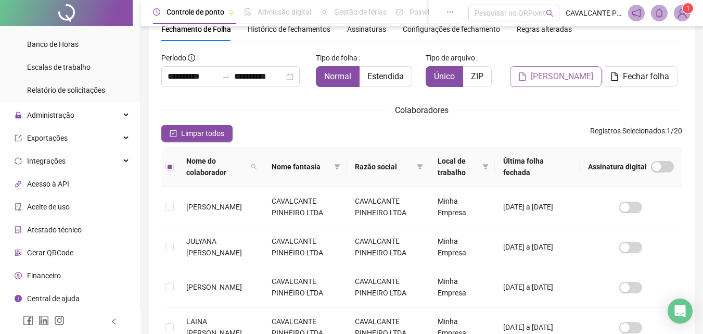
click at [568, 80] on span "[PERSON_NAME]" at bounding box center [562, 76] width 62 height 12
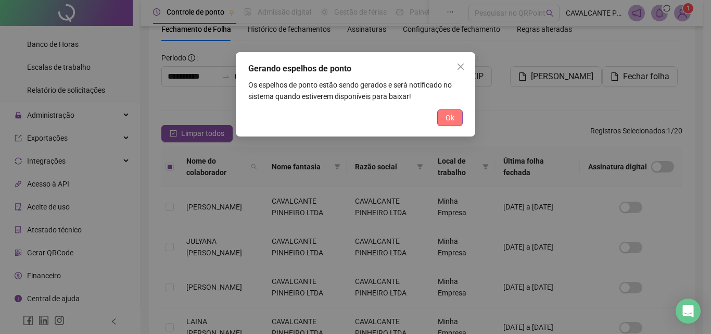
click at [456, 118] on button "Ok" at bounding box center [450, 117] width 26 height 17
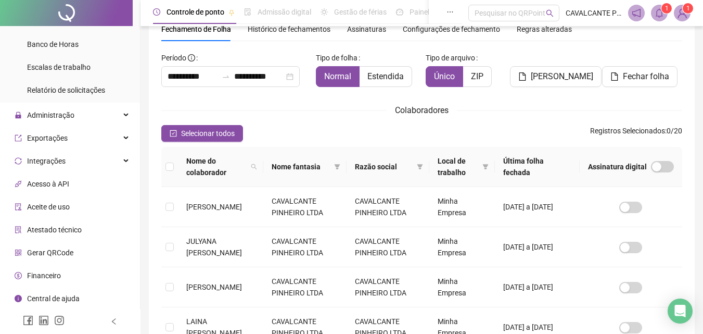
click at [660, 12] on icon "bell" at bounding box center [659, 12] width 9 height 9
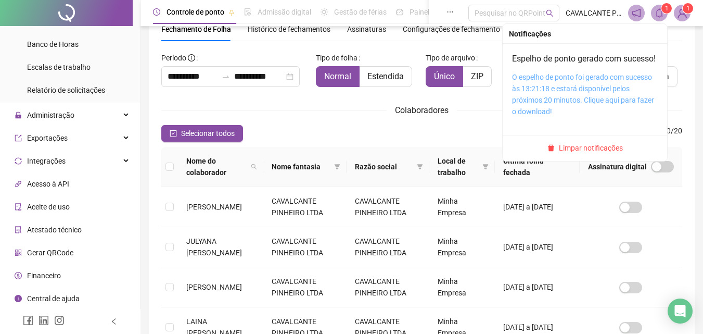
click at [544, 91] on link "O espelho de ponto foi gerado com sucesso às 13:21:18 e estará disponível pelos…" at bounding box center [583, 94] width 142 height 43
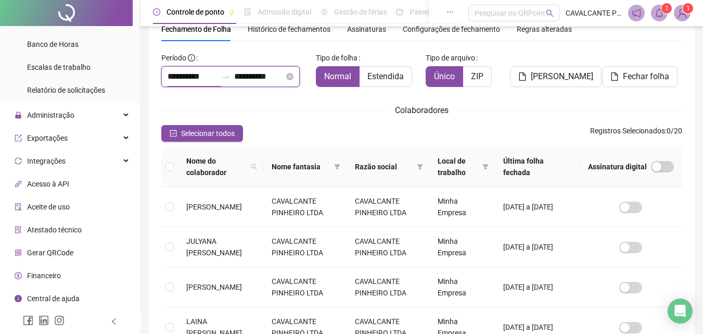
click at [210, 78] on input "**********" at bounding box center [193, 76] width 50 height 12
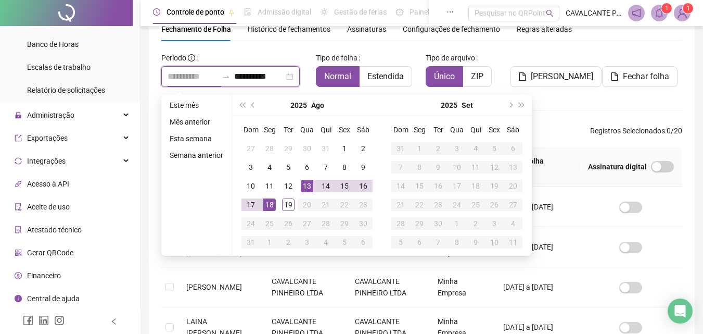
type input "**********"
click at [305, 186] on div "13" at bounding box center [307, 186] width 12 height 12
type input "**********"
click at [267, 203] on div "18" at bounding box center [269, 204] width 12 height 12
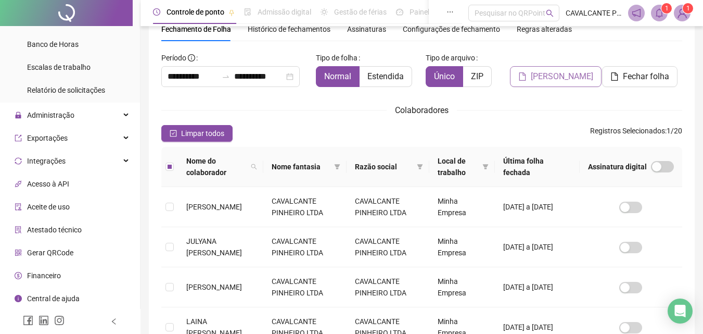
click at [560, 80] on span "[PERSON_NAME]" at bounding box center [562, 76] width 62 height 12
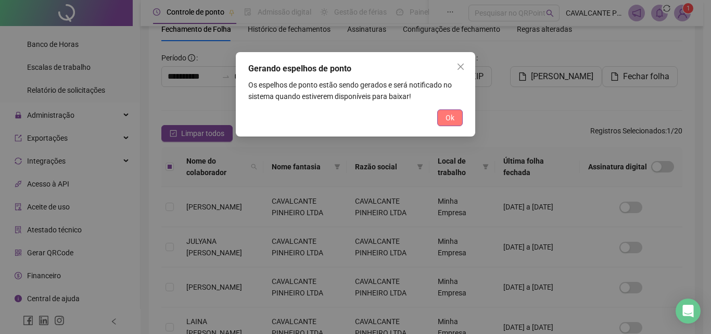
click at [447, 118] on span "Ok" at bounding box center [450, 117] width 9 height 11
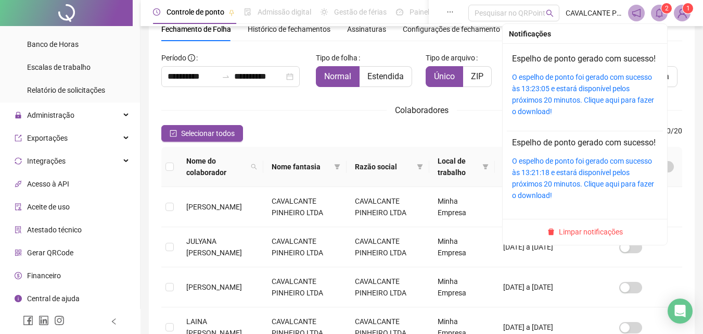
click at [664, 14] on span at bounding box center [659, 13] width 17 height 17
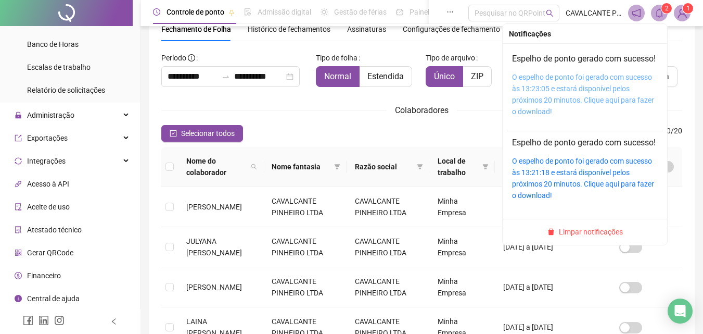
click at [540, 88] on link "O espelho de ponto foi gerado com sucesso às 13:23:05 e estará disponível pelos…" at bounding box center [583, 94] width 142 height 43
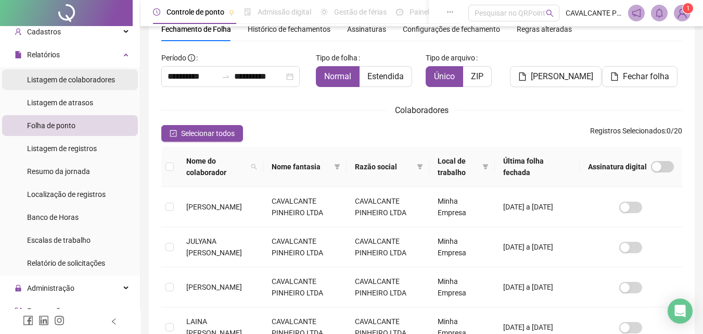
scroll to position [0, 0]
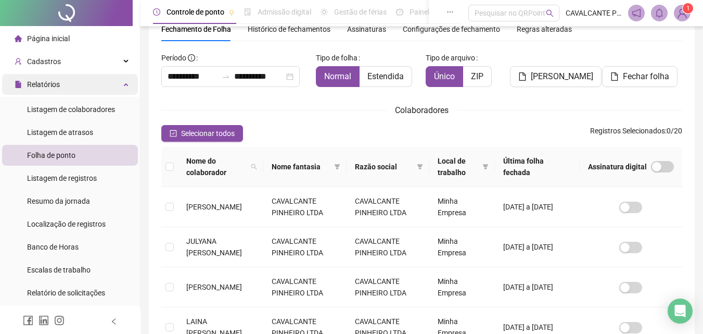
click at [40, 78] on span "Relatórios" at bounding box center [37, 84] width 45 height 21
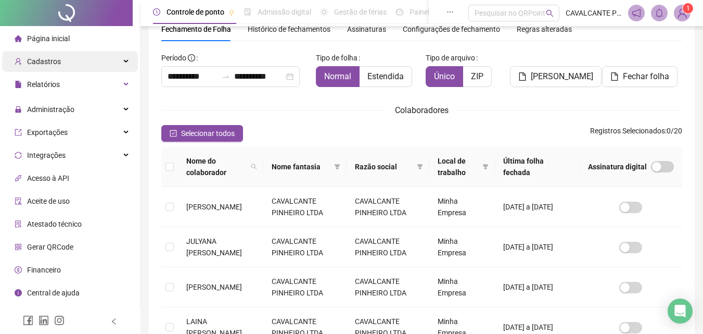
click at [43, 62] on span "Cadastros" at bounding box center [44, 61] width 34 height 8
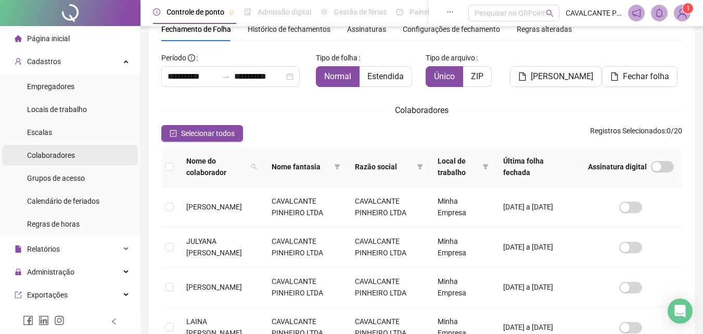
click at [58, 159] on span "Colaboradores" at bounding box center [51, 155] width 48 height 8
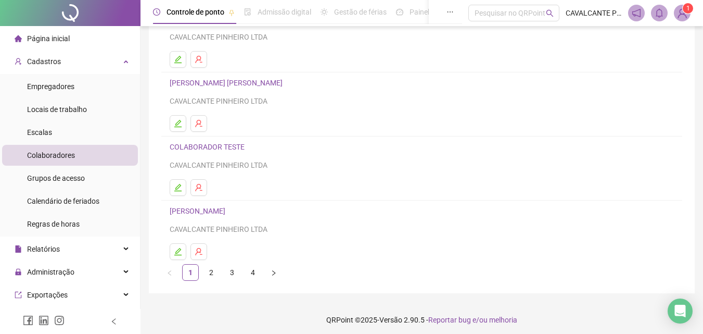
scroll to position [170, 0]
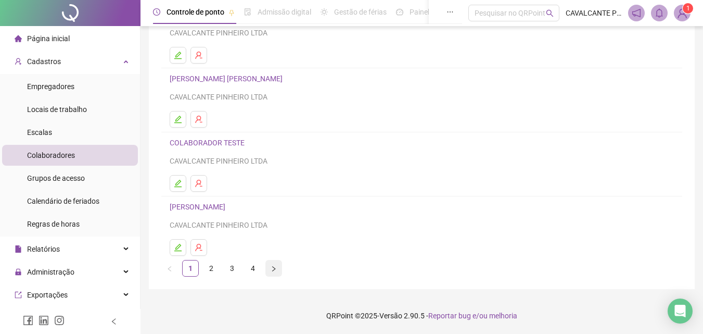
click at [275, 273] on button "button" at bounding box center [274, 268] width 17 height 17
click at [275, 271] on icon "right" at bounding box center [274, 269] width 6 height 6
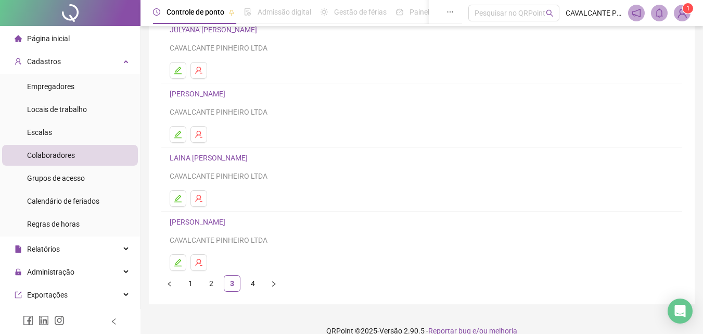
scroll to position [156, 0]
click at [272, 281] on icon "right" at bounding box center [274, 282] width 6 height 6
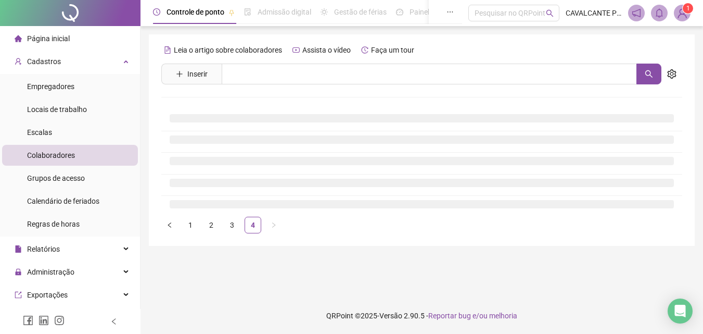
scroll to position [0, 0]
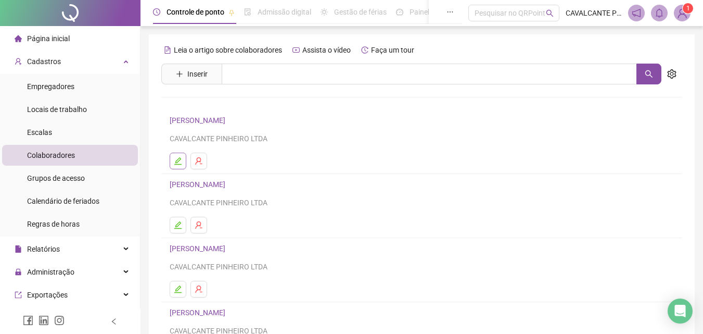
click at [176, 161] on icon "edit" at bounding box center [177, 160] width 7 height 7
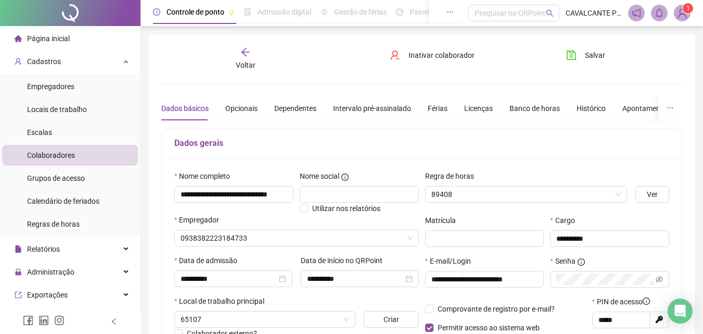
type input "******"
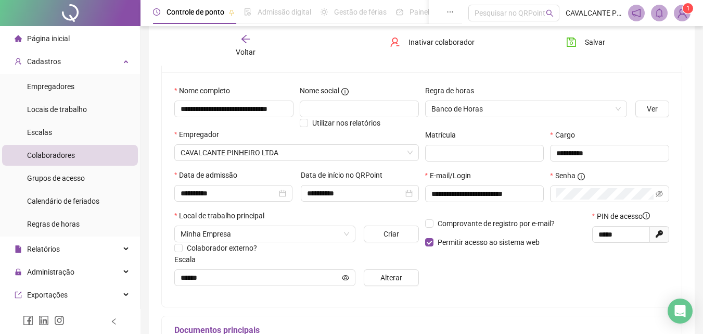
scroll to position [104, 0]
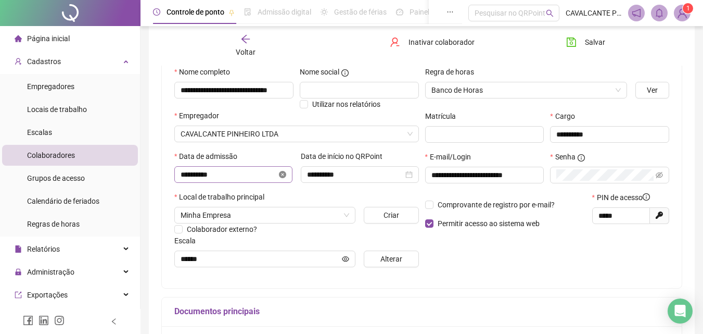
click at [283, 175] on icon "close-circle" at bounding box center [282, 174] width 7 height 7
click at [273, 176] on input at bounding box center [229, 174] width 96 height 11
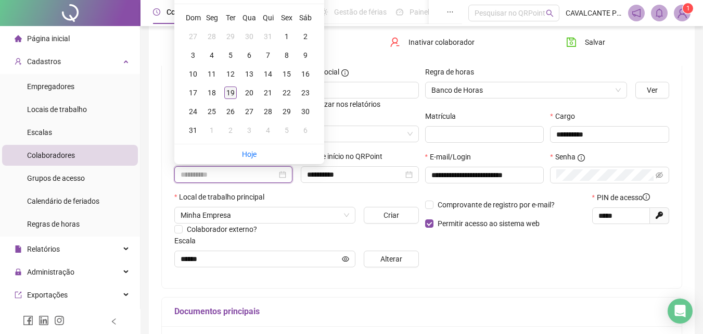
type input "**********"
click at [231, 94] on div "19" at bounding box center [230, 92] width 12 height 12
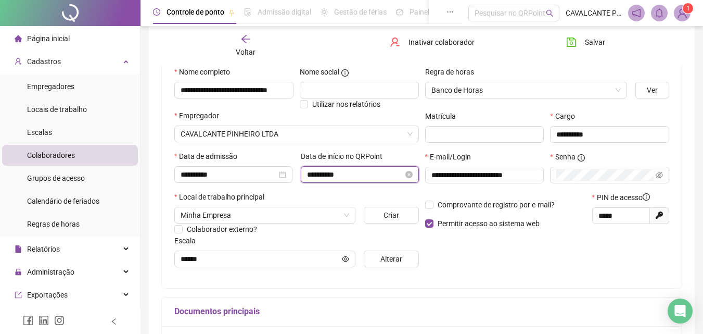
click at [348, 175] on input "**********" at bounding box center [355, 174] width 96 height 11
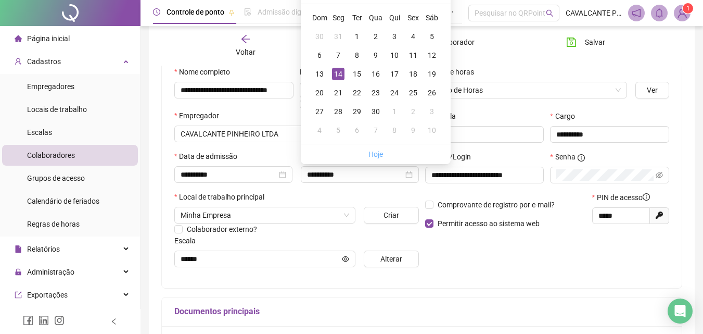
click at [376, 151] on link "Hoje" at bounding box center [376, 154] width 15 height 8
type input "**********"
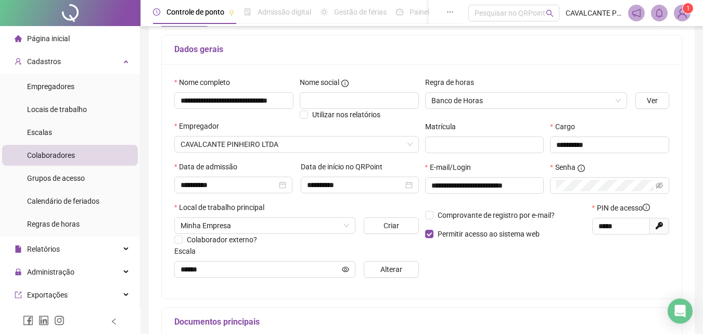
scroll to position [0, 0]
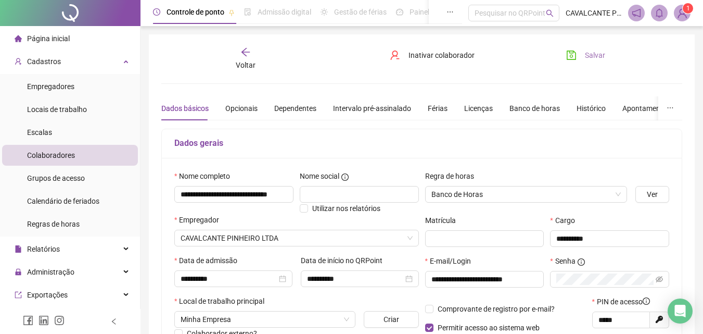
click at [586, 49] on span "Salvar" at bounding box center [595, 54] width 20 height 11
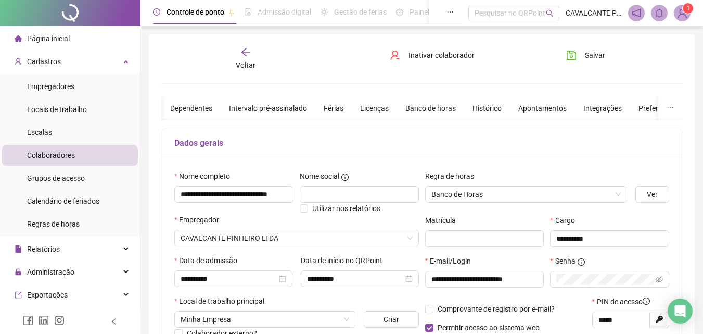
click at [247, 53] on icon "arrow-left" at bounding box center [246, 52] width 10 height 10
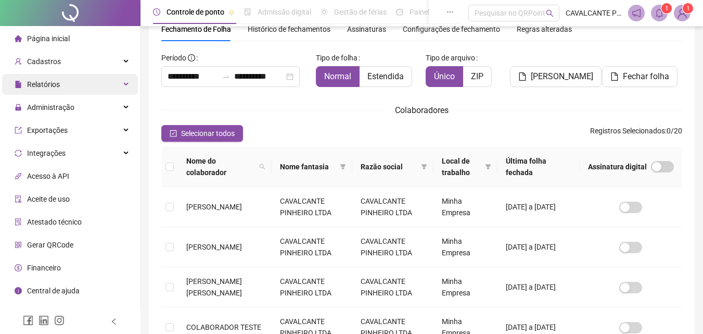
scroll to position [46, 0]
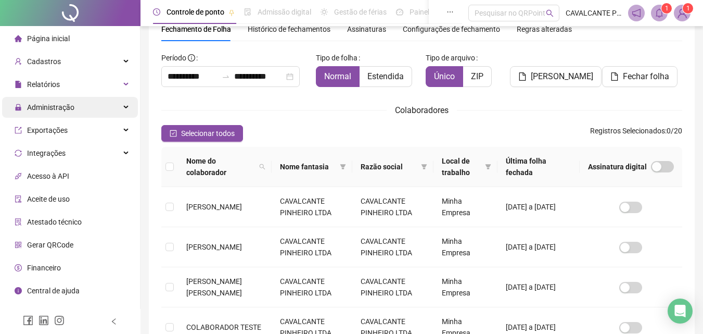
click at [47, 106] on span "Administração" at bounding box center [50, 107] width 47 height 8
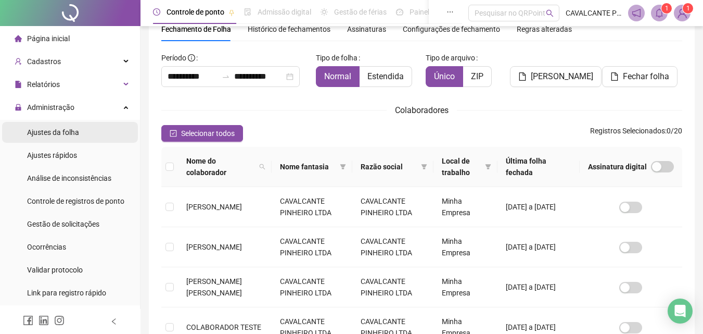
click at [67, 134] on span "Ajustes da folha" at bounding box center [53, 132] width 52 height 8
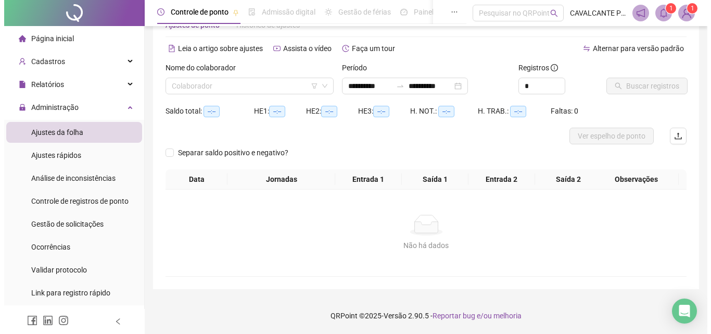
scroll to position [34, 0]
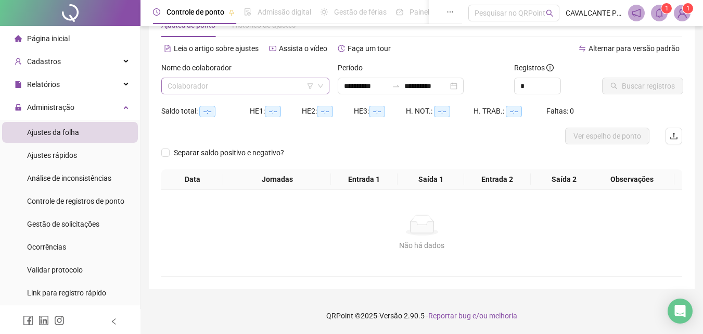
click at [206, 85] on input "search" at bounding box center [241, 86] width 146 height 16
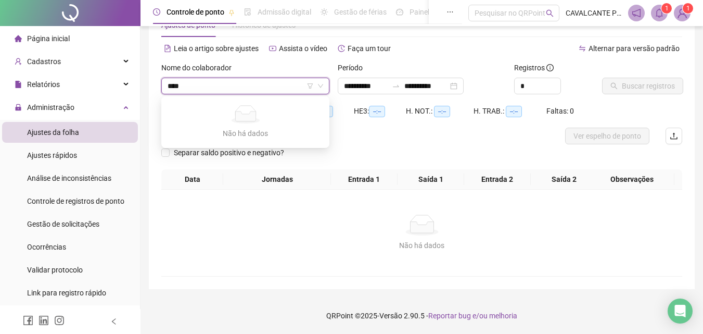
type input "***"
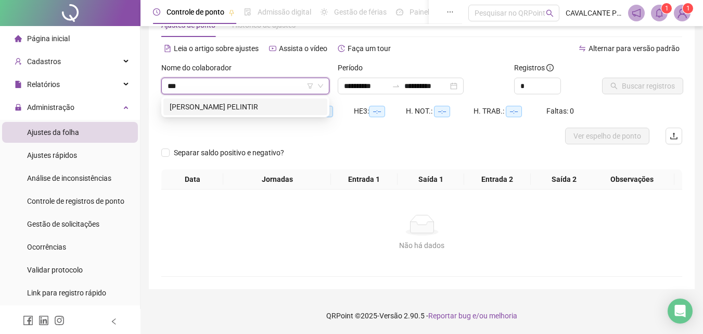
click at [215, 109] on div "[PERSON_NAME] PELINTIR" at bounding box center [246, 106] width 152 height 11
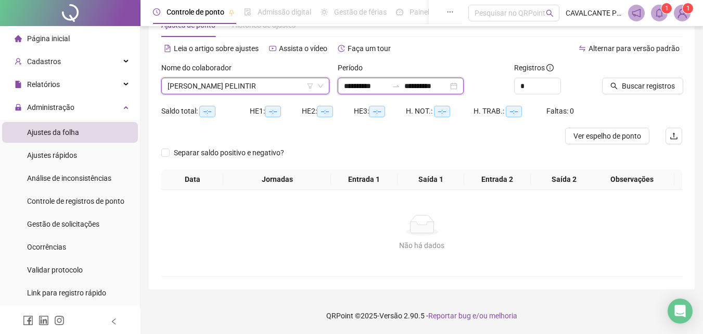
click at [356, 89] on input "**********" at bounding box center [366, 85] width 44 height 11
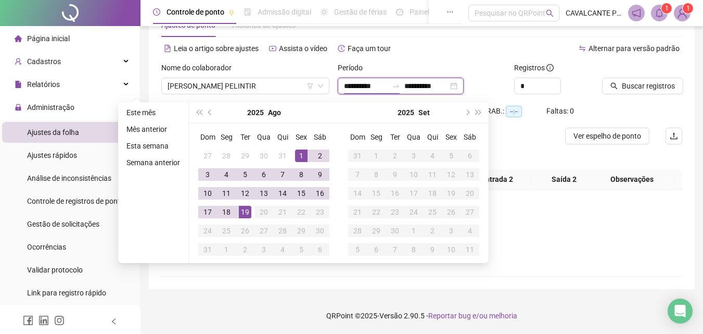
type input "**********"
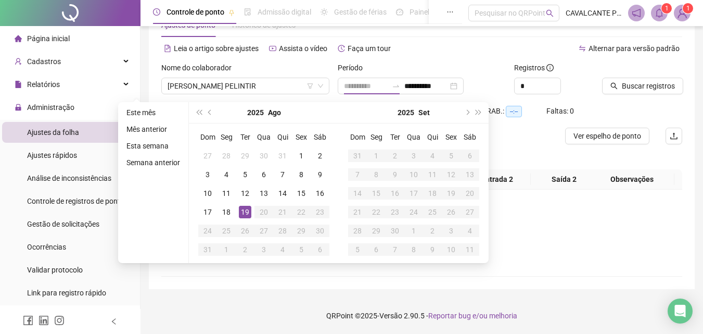
click at [248, 210] on div "19" at bounding box center [245, 212] width 12 height 12
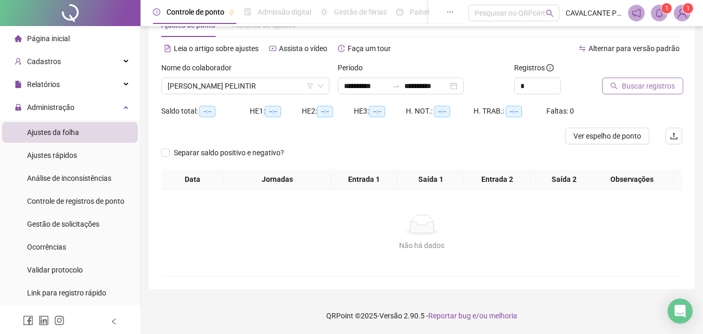
click at [632, 83] on span "Buscar registros" at bounding box center [648, 85] width 53 height 11
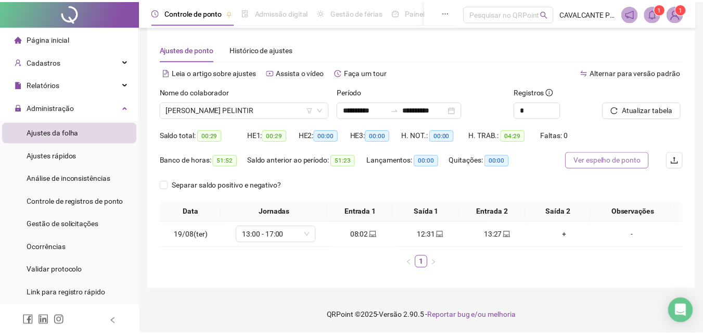
scroll to position [10, 0]
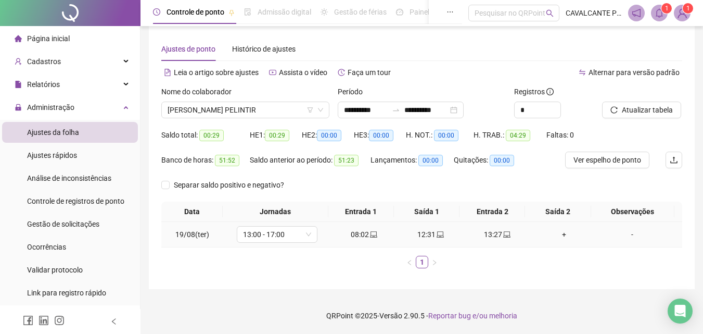
click at [488, 237] on div "13:27" at bounding box center [498, 234] width 58 height 11
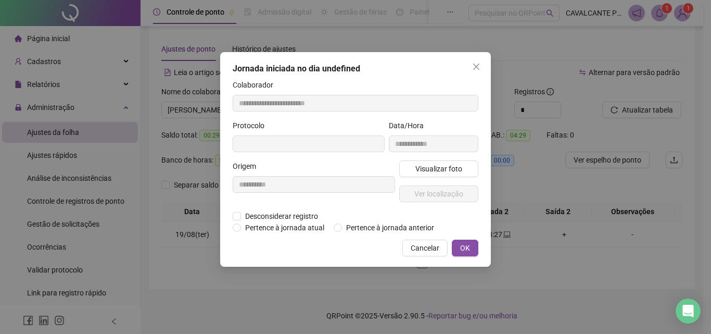
type input "**********"
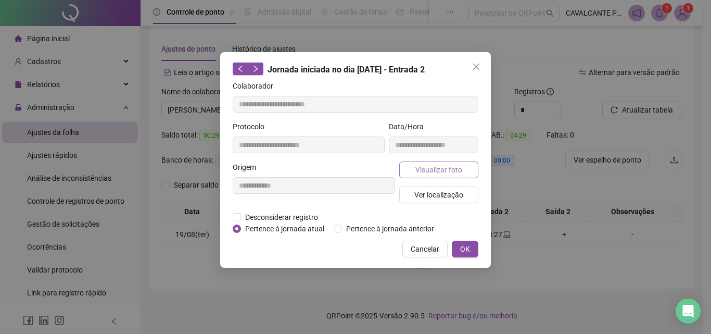
click at [460, 172] on span "Visualizar foto" at bounding box center [438, 169] width 47 height 11
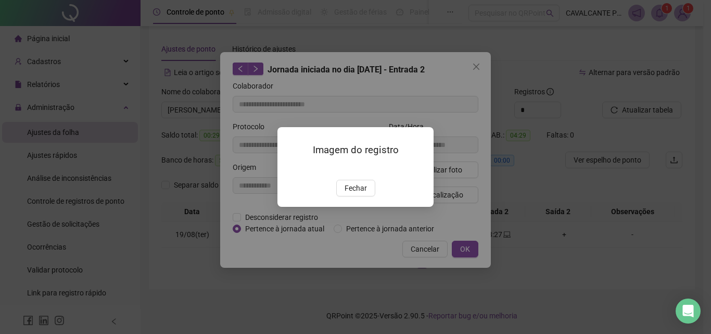
click at [367, 196] on button "Fechar" at bounding box center [355, 188] width 39 height 17
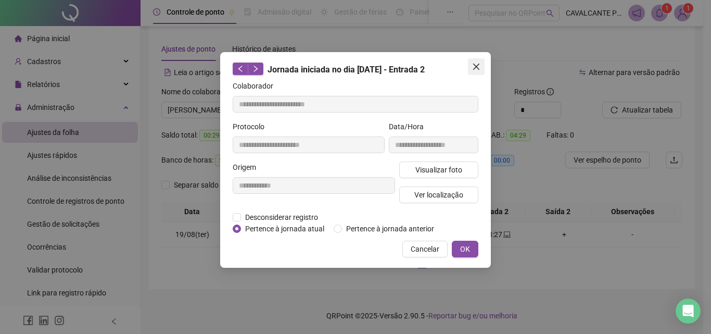
click at [477, 64] on icon "close" at bounding box center [476, 66] width 8 height 8
